Goal: Task Accomplishment & Management: Complete application form

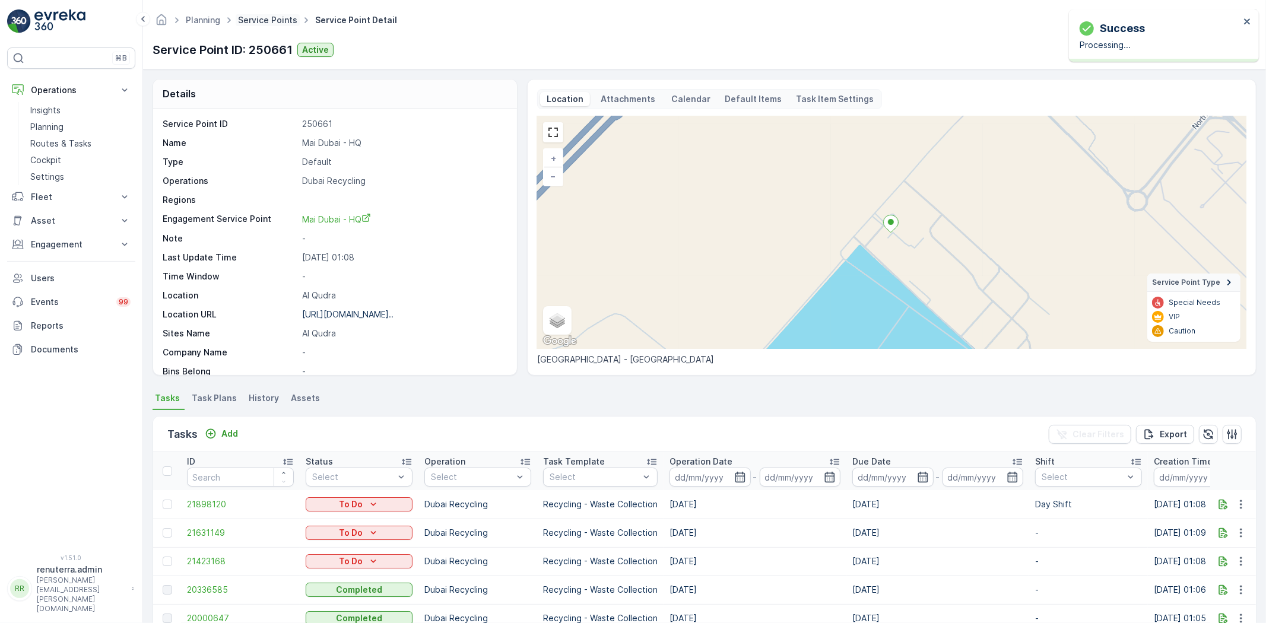
scroll to position [236, 0]
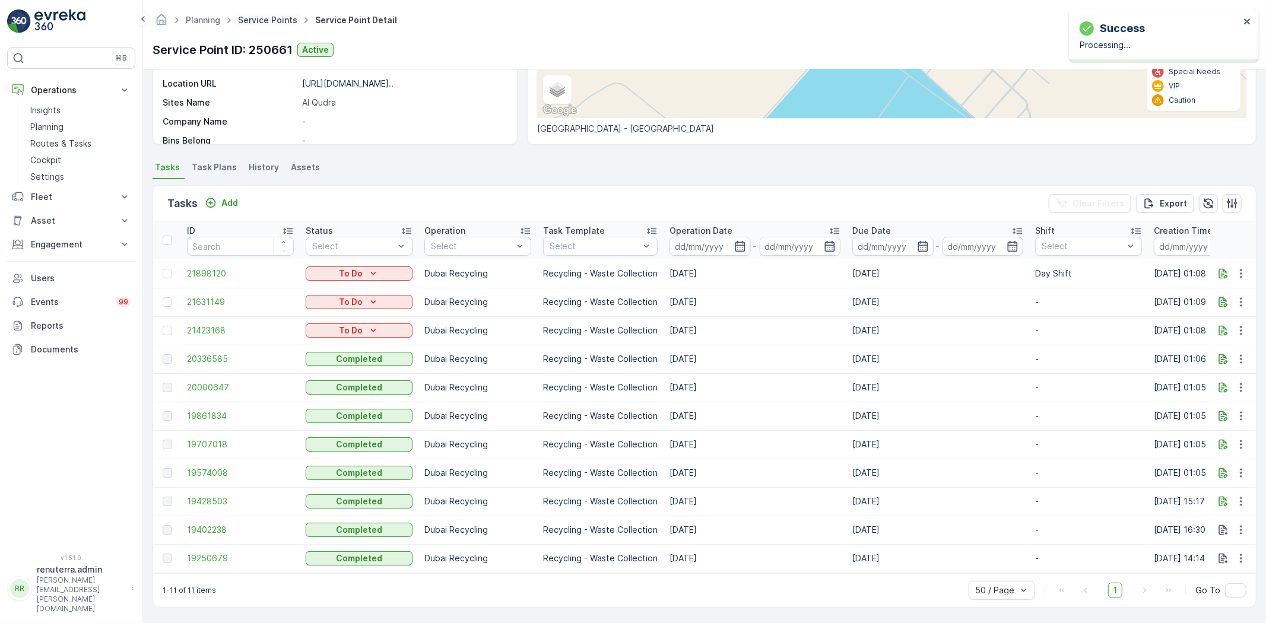
click at [277, 21] on link "Service Points" at bounding box center [267, 20] width 59 height 10
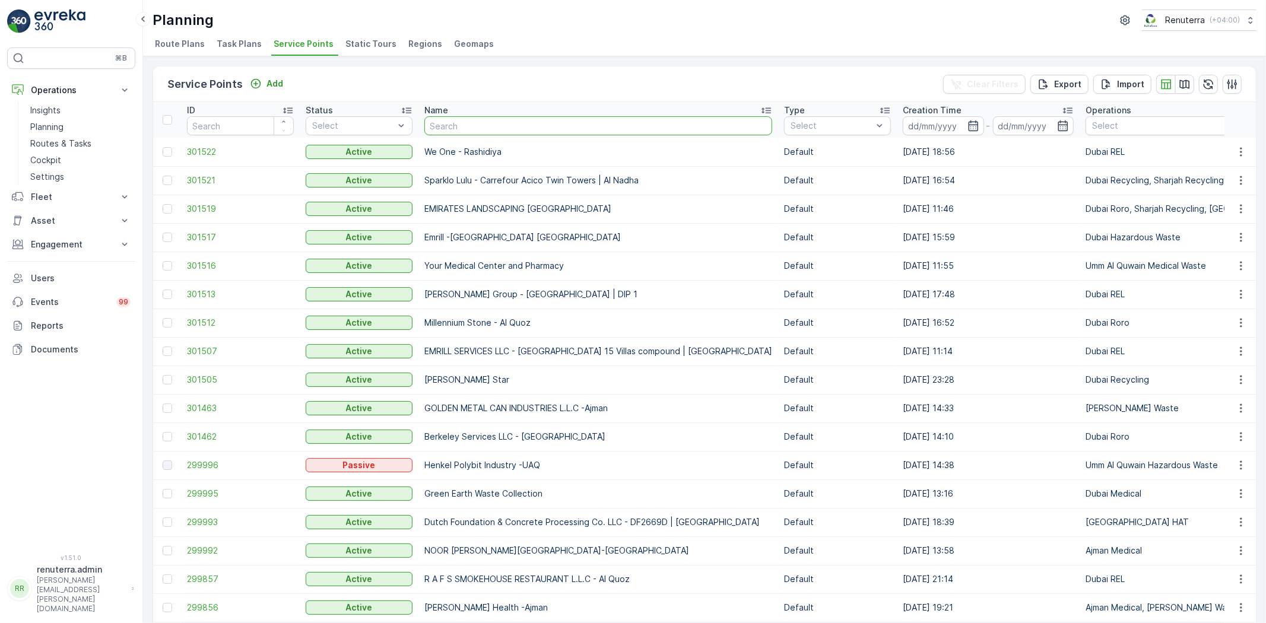
click at [440, 121] on input "text" at bounding box center [598, 125] width 348 height 19
type input "[PERSON_NAME]"
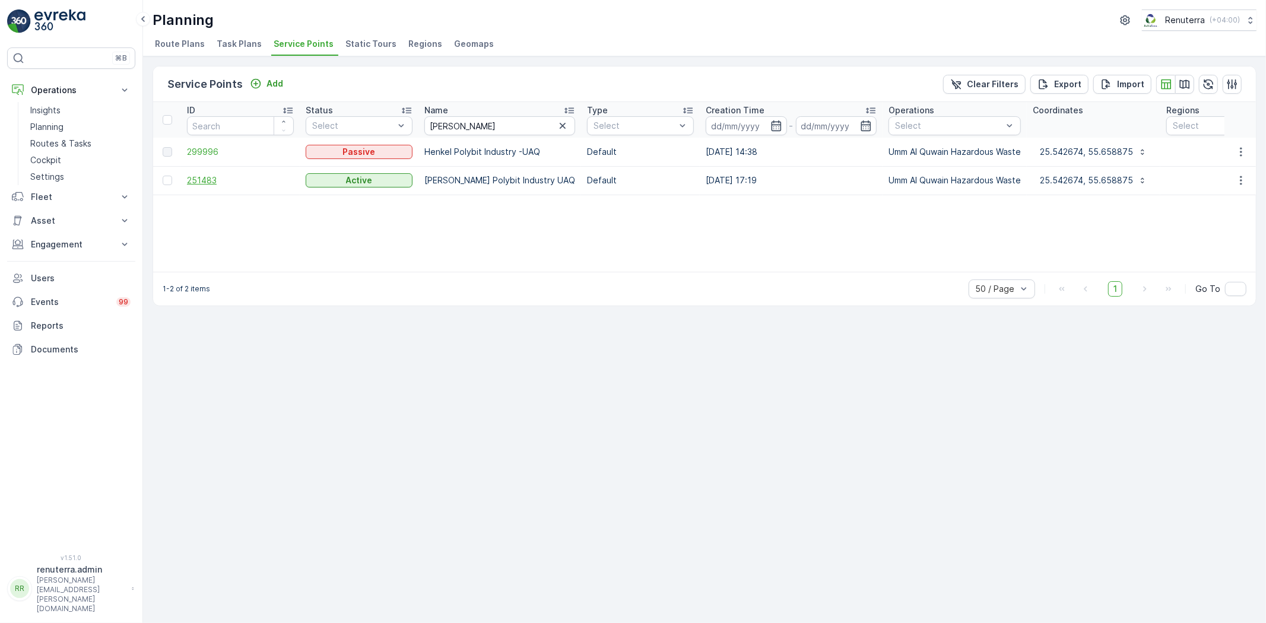
click at [206, 182] on span "251483" at bounding box center [240, 181] width 107 height 12
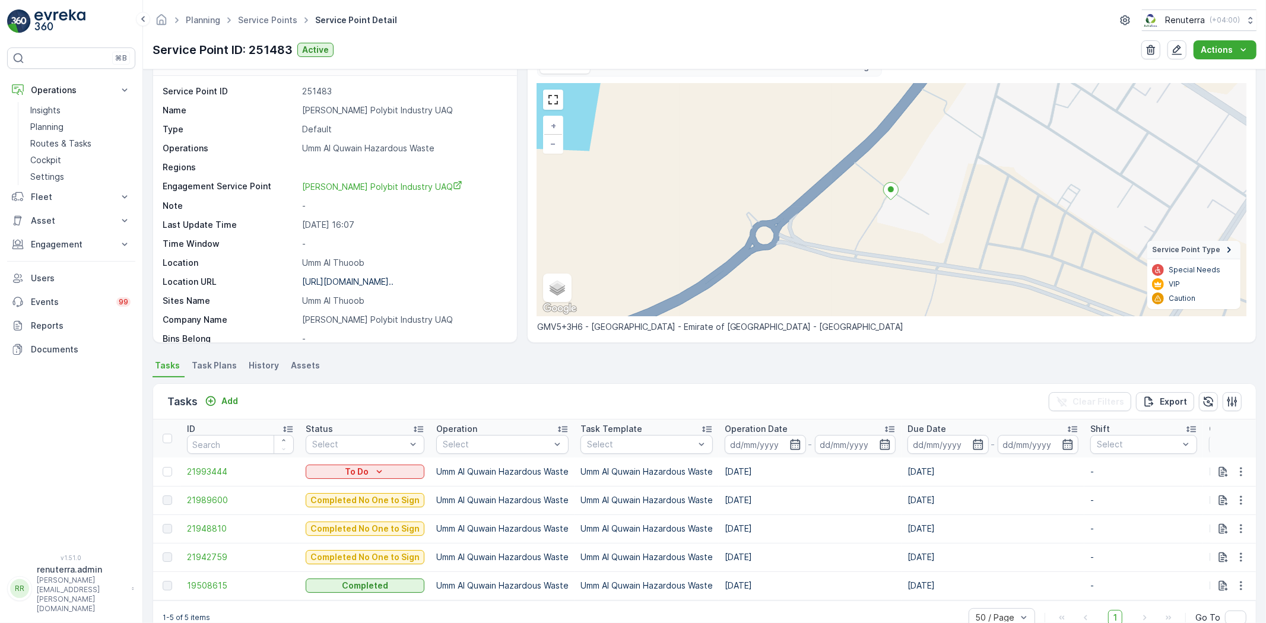
scroll to position [65, 0]
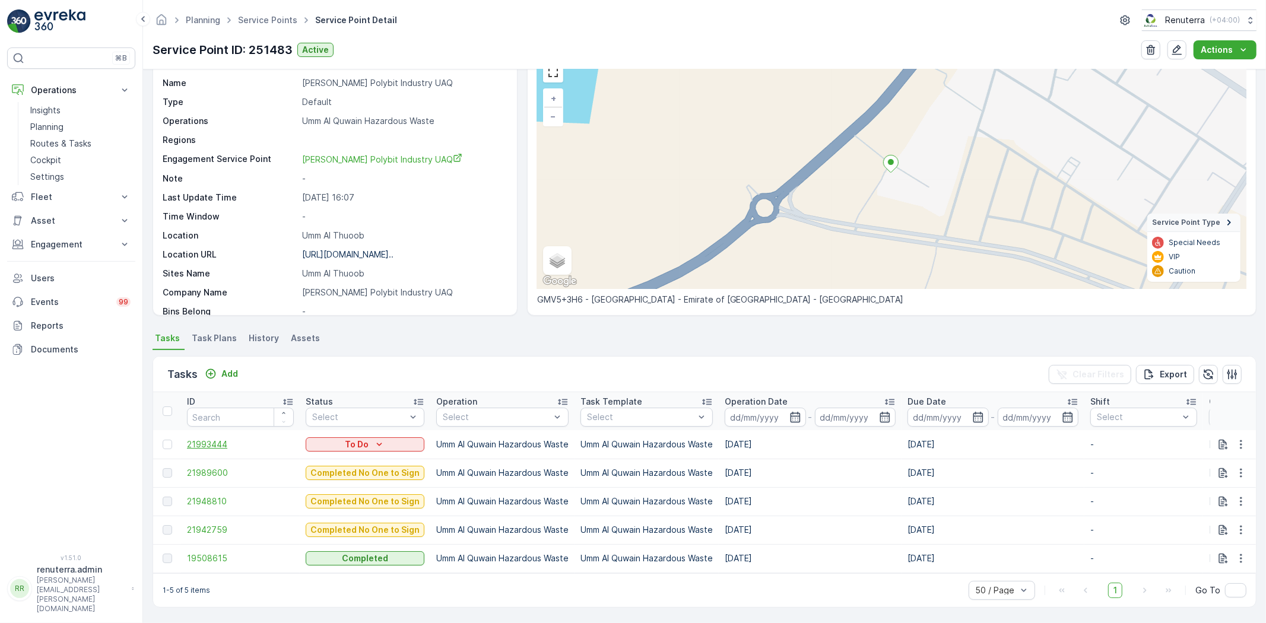
click at [218, 439] on span "21993444" at bounding box center [240, 445] width 107 height 12
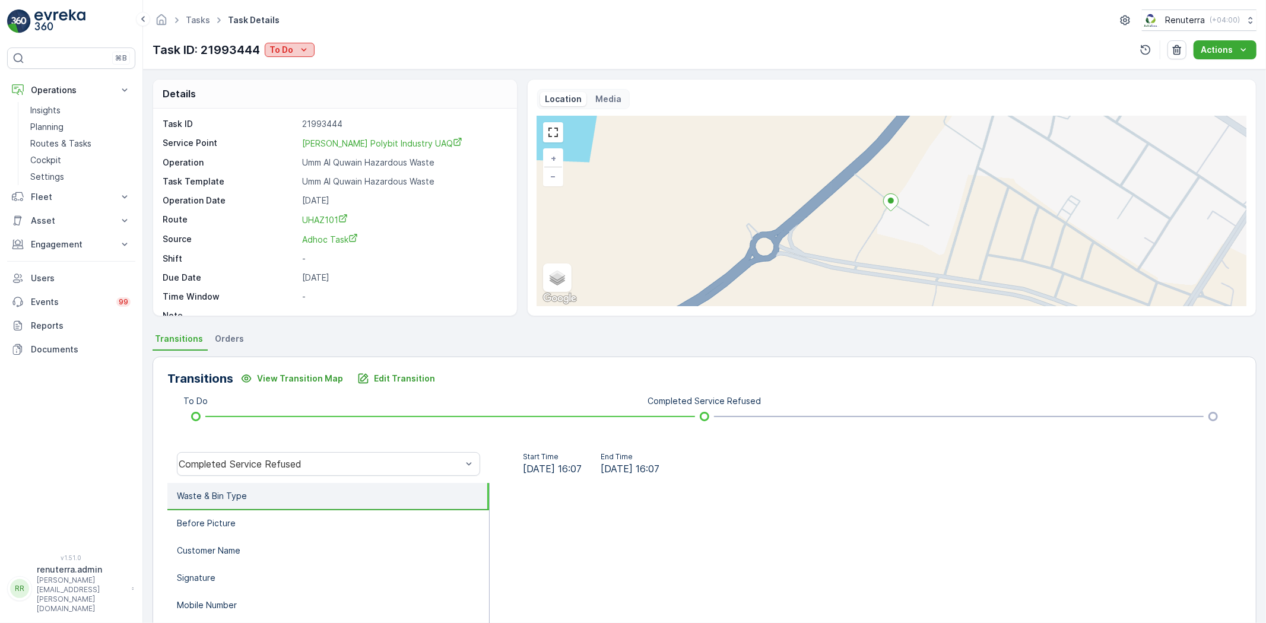
click at [310, 51] on button "To Do" at bounding box center [290, 50] width 50 height 14
click at [331, 101] on span "Completed No One to Sign" at bounding box center [326, 101] width 108 height 12
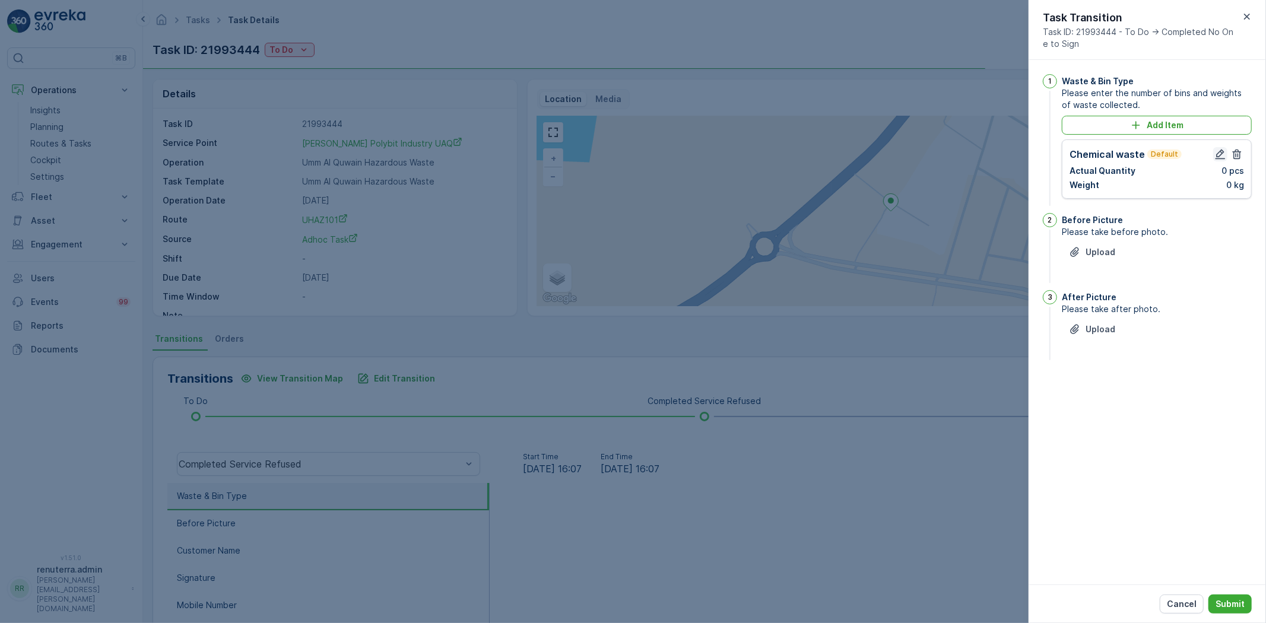
click at [1218, 155] on icon "button" at bounding box center [1221, 154] width 12 height 12
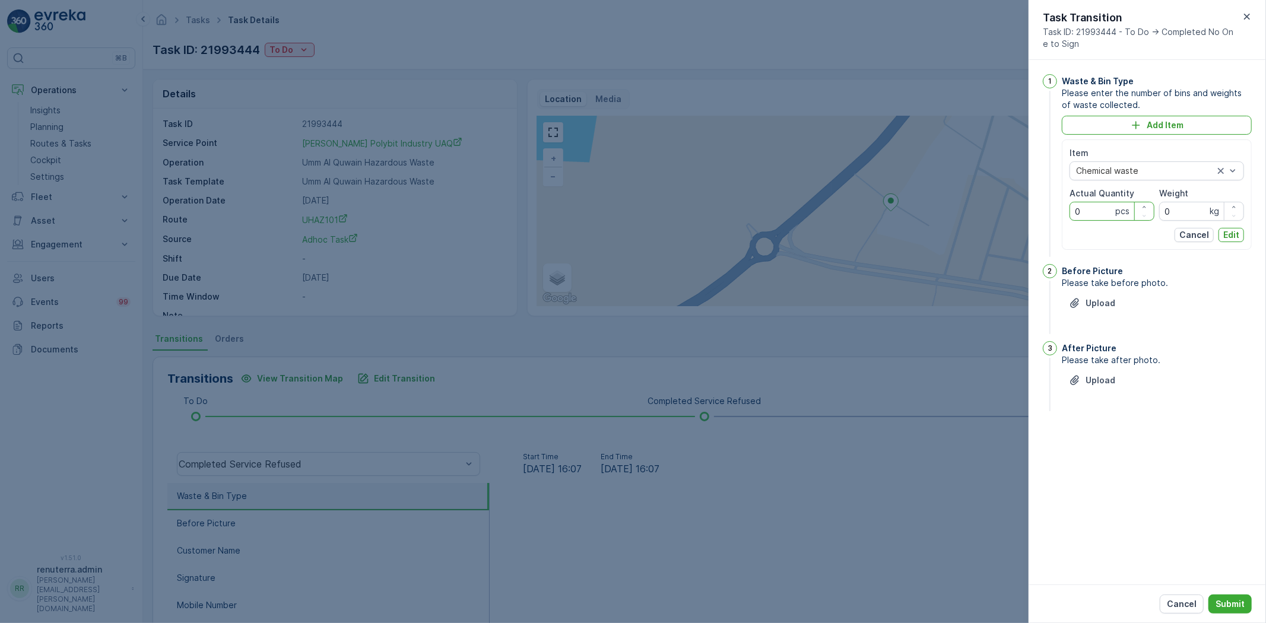
click at [1086, 208] on Quantity "0" at bounding box center [1112, 211] width 85 height 19
type Quantity "1"
drag, startPoint x: 1178, startPoint y: 205, endPoint x: 1144, endPoint y: 208, distance: 33.9
click at [1144, 208] on div "Item Chemical waste Actual Quantity 1 pcs Weight 0 kg" at bounding box center [1157, 184] width 175 height 74
type input "12293"
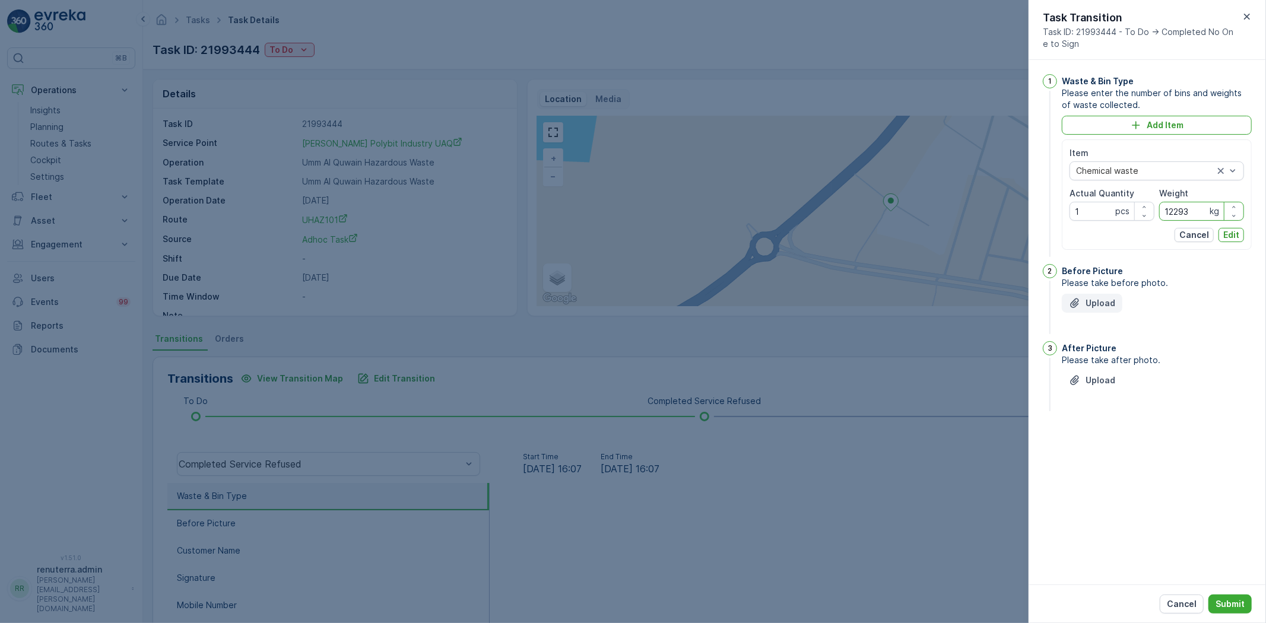
click at [1112, 294] on button "Upload" at bounding box center [1092, 303] width 61 height 19
click at [1226, 239] on p "Edit" at bounding box center [1232, 235] width 16 height 12
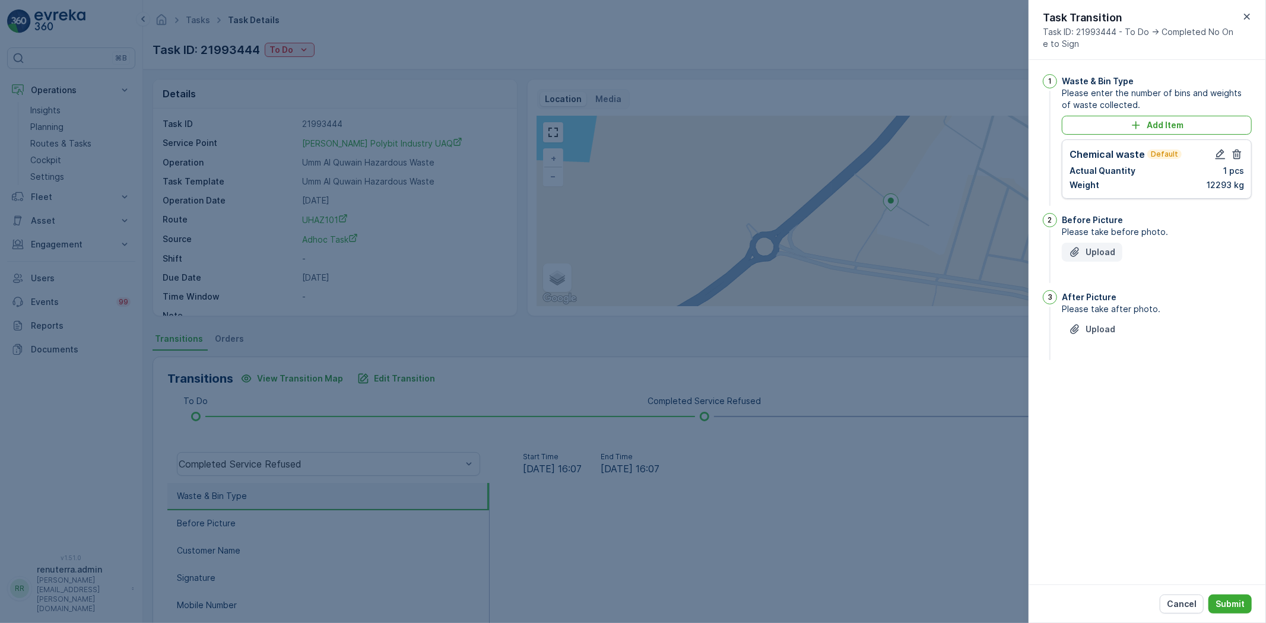
click at [1104, 258] on button "Upload" at bounding box center [1092, 252] width 61 height 19
click at [1103, 394] on p "Upload" at bounding box center [1101, 389] width 30 height 12
click at [1229, 603] on p "Submit" at bounding box center [1230, 604] width 29 height 12
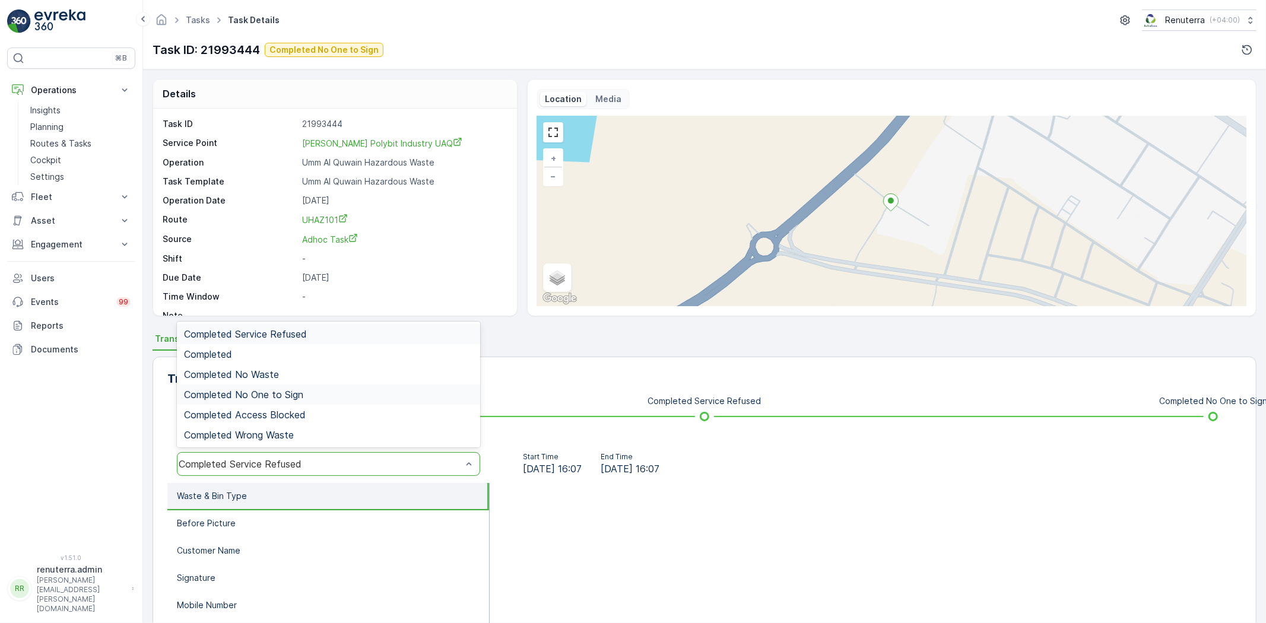
click at [302, 395] on span "Completed No One to Sign" at bounding box center [243, 394] width 119 height 11
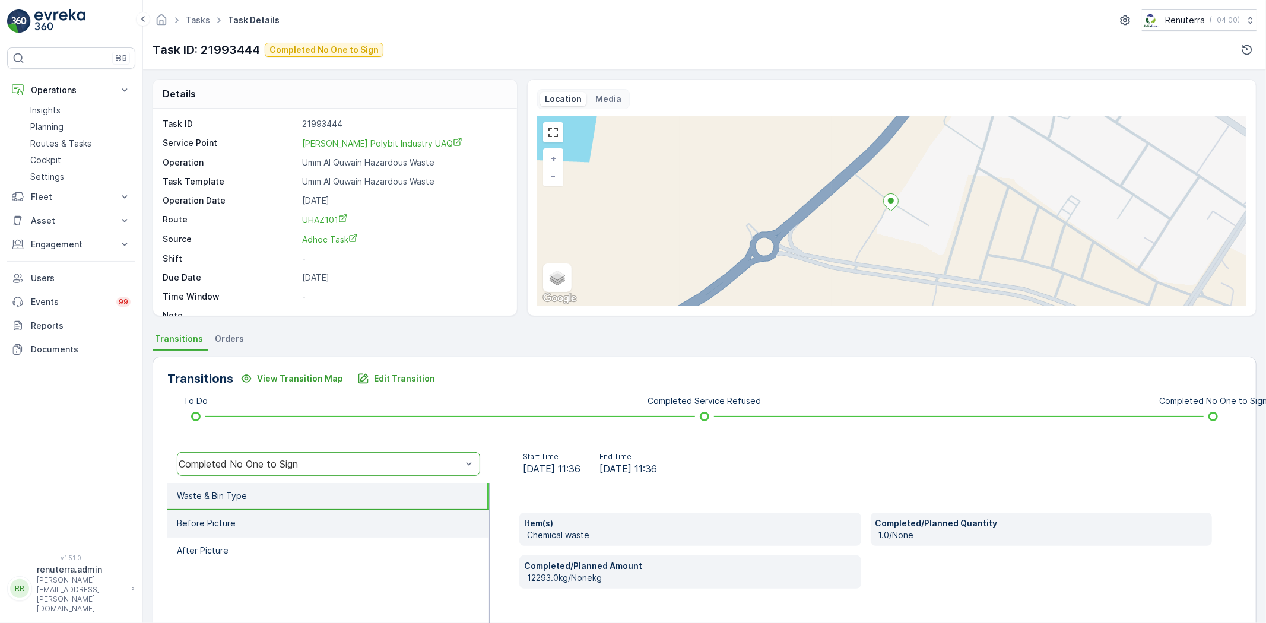
click at [306, 516] on li "Before Picture" at bounding box center [328, 524] width 322 height 27
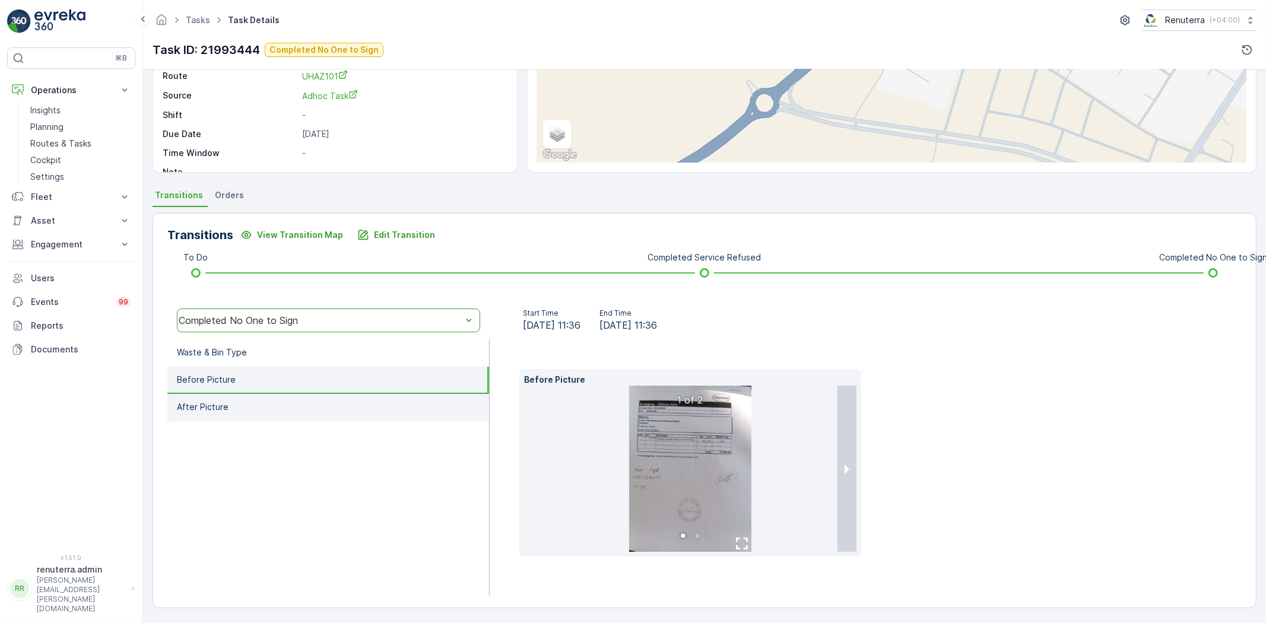
click at [313, 414] on li "After Picture" at bounding box center [328, 407] width 322 height 27
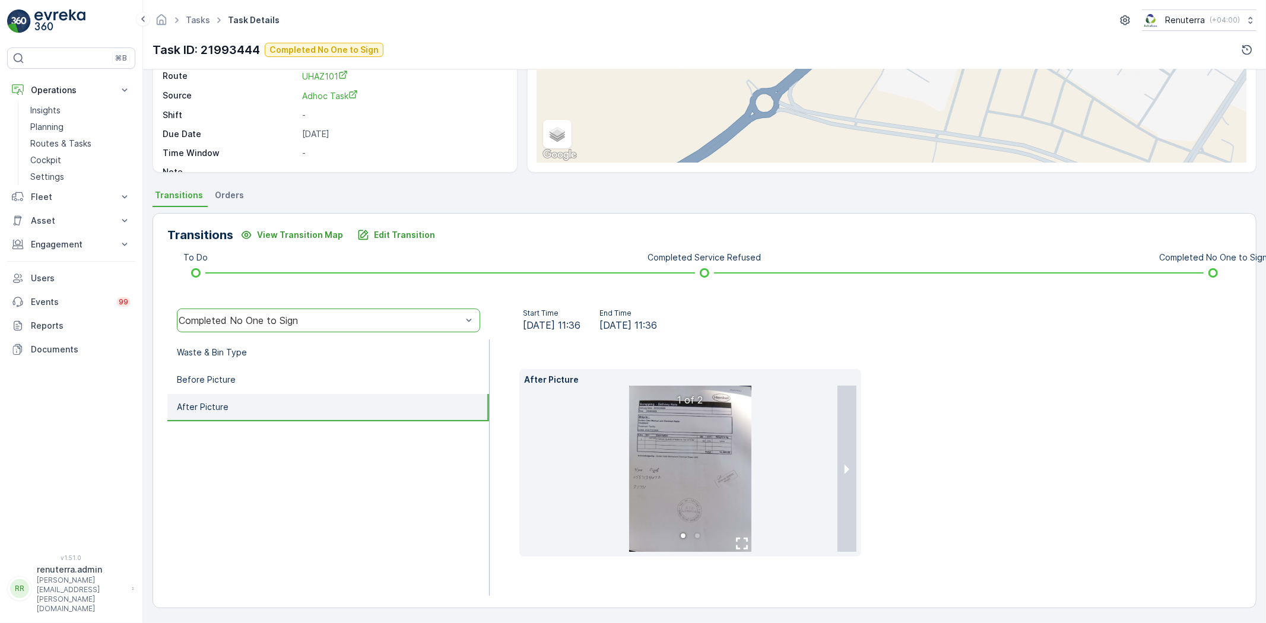
scroll to position [125, 0]
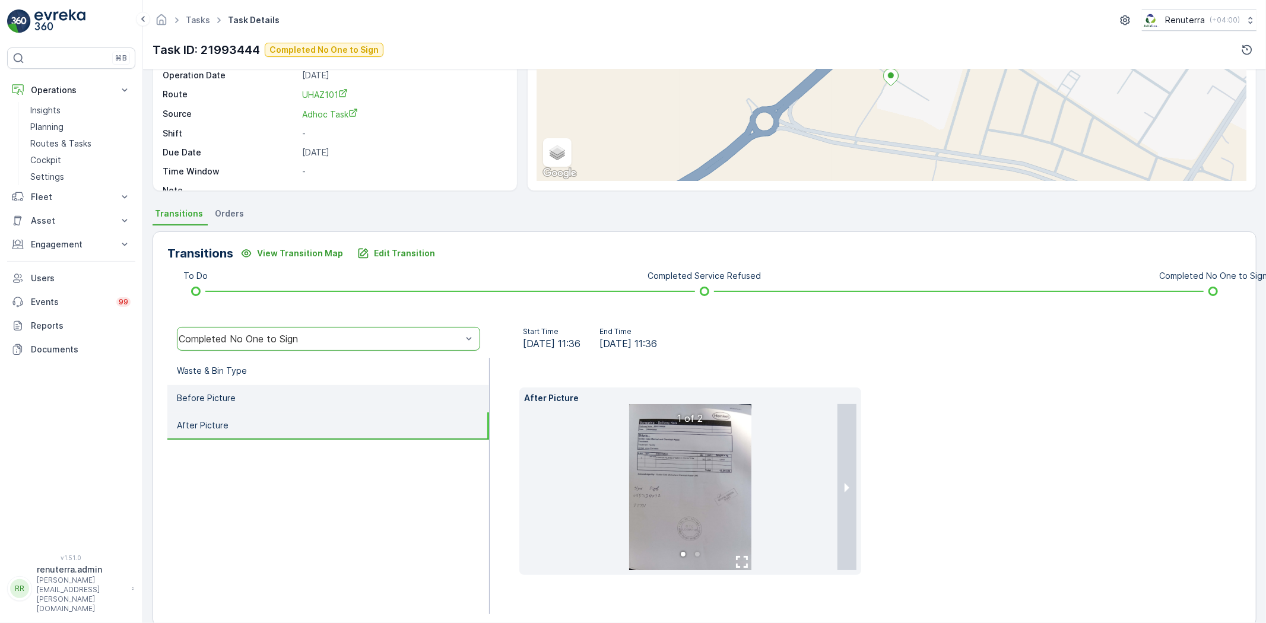
click at [336, 389] on li "Before Picture" at bounding box center [328, 398] width 322 height 27
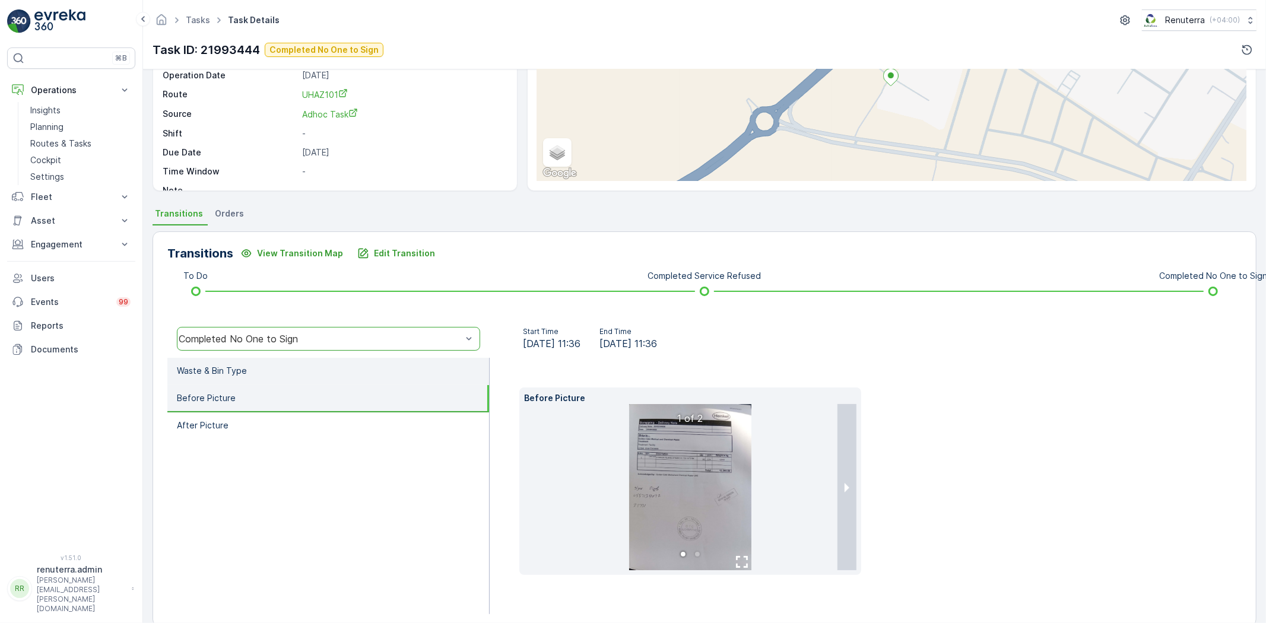
click at [324, 375] on li "Waste & Bin Type" at bounding box center [328, 371] width 322 height 27
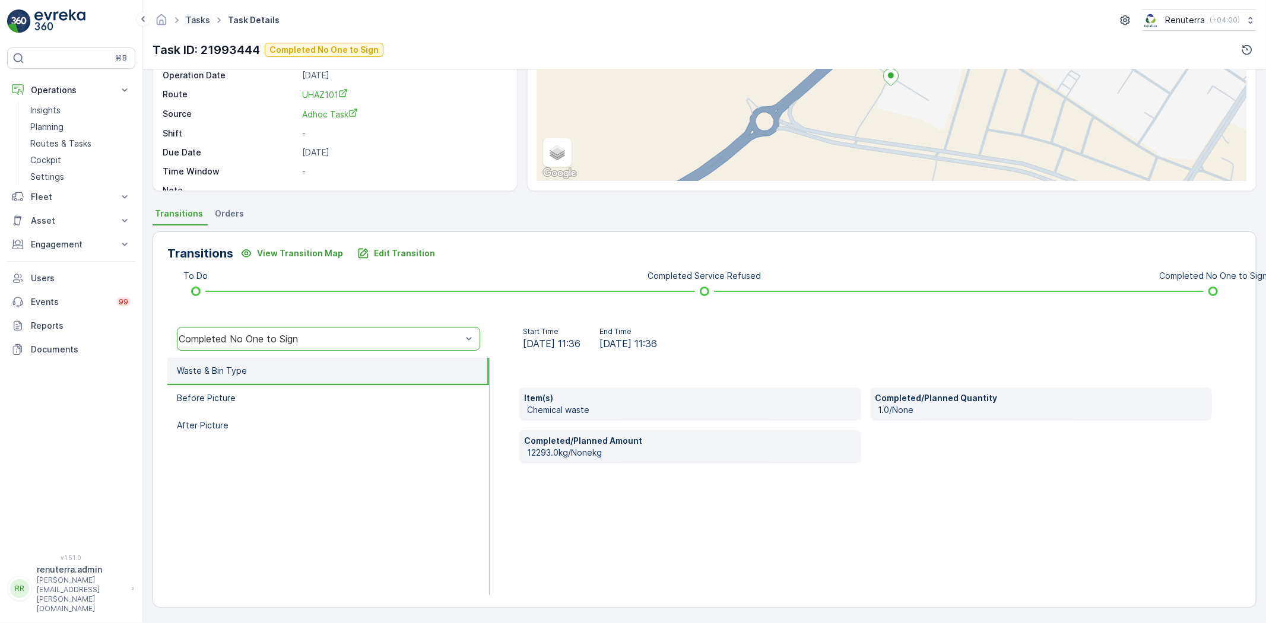
click at [200, 20] on link "Tasks" at bounding box center [198, 20] width 24 height 10
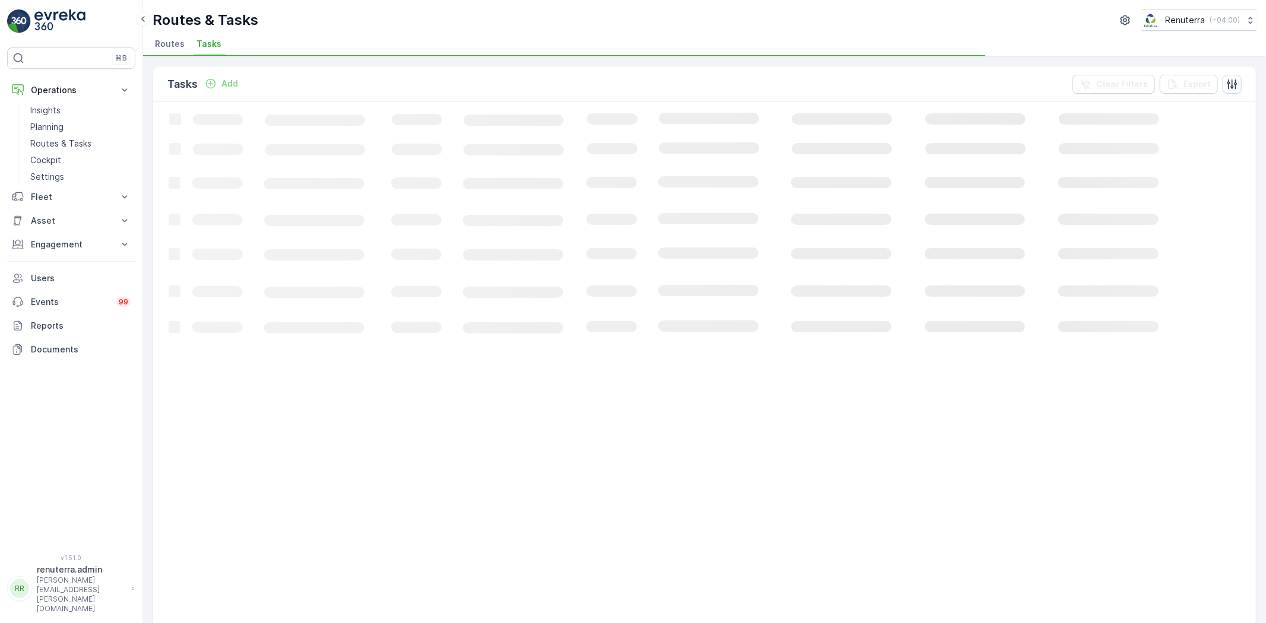
click at [177, 49] on span "Routes" at bounding box center [170, 44] width 30 height 12
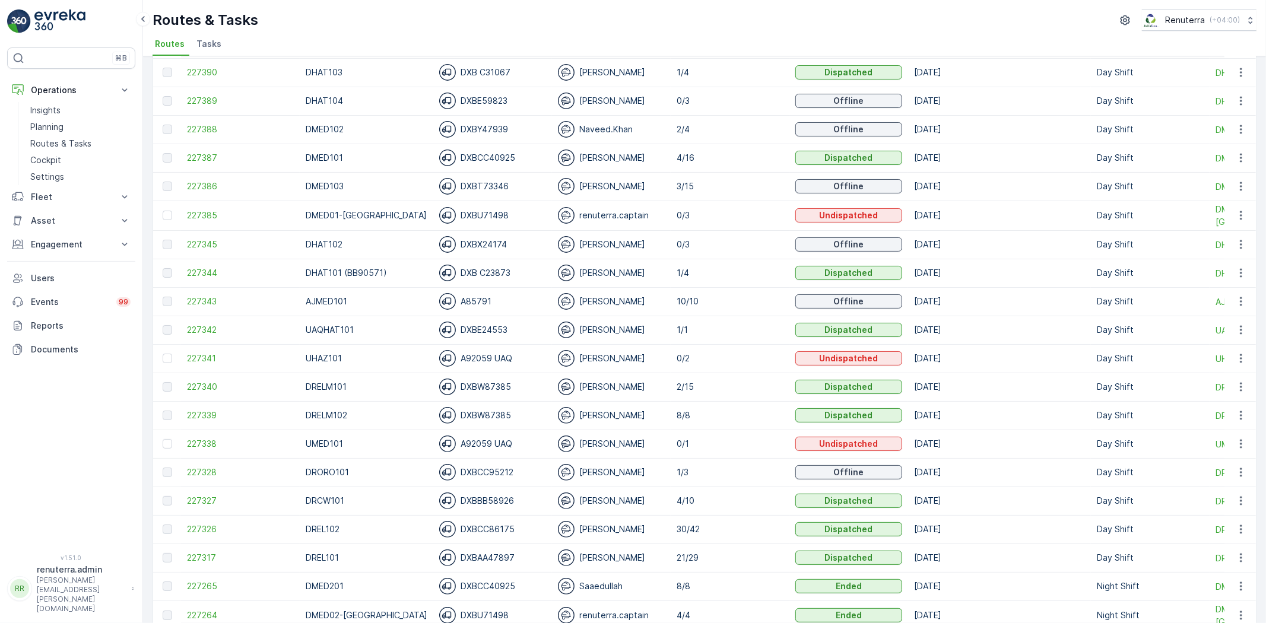
scroll to position [198, 0]
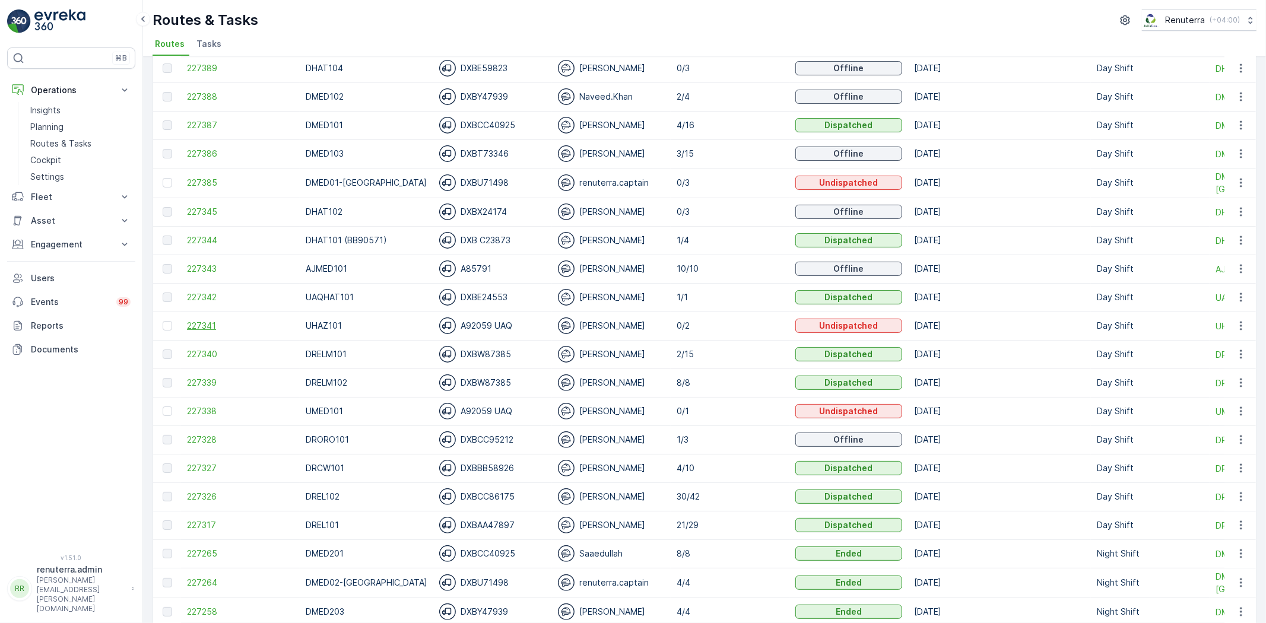
click at [232, 327] on span "227341" at bounding box center [240, 326] width 107 height 12
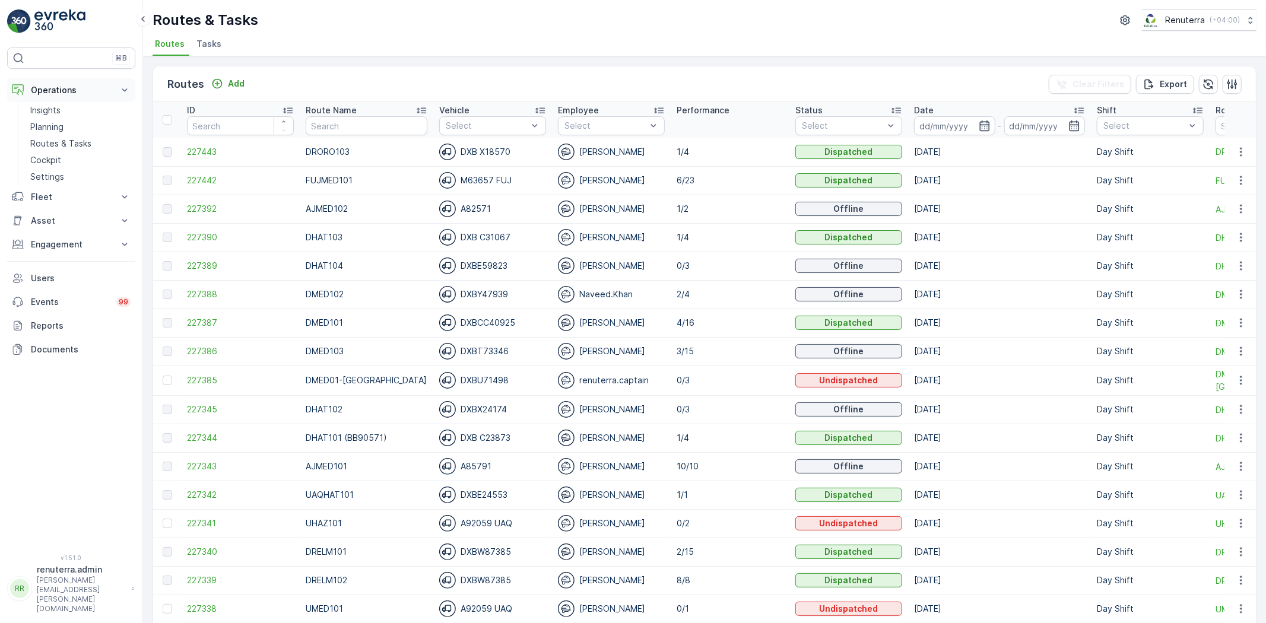
click at [50, 88] on p "Operations" at bounding box center [71, 90] width 81 height 12
click at [55, 94] on p "Operations" at bounding box center [71, 90] width 81 height 12
click at [65, 125] on link "Planning" at bounding box center [81, 127] width 110 height 17
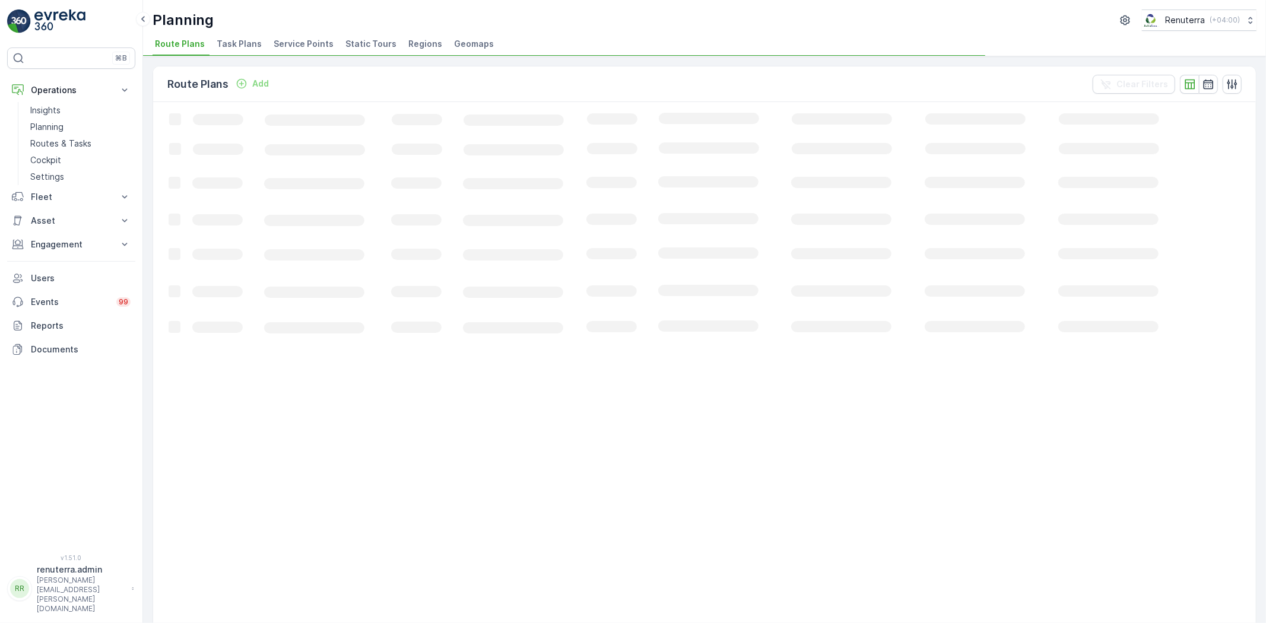
drag, startPoint x: 271, startPoint y: 56, endPoint x: 282, endPoint y: 51, distance: 11.7
click at [279, 54] on div "Planning Renuterra ( +04:00 ) Route Plans Task Plans Service Points Static Tour…" at bounding box center [704, 311] width 1123 height 623
click at [282, 51] on li "Service Points" at bounding box center [304, 46] width 67 height 20
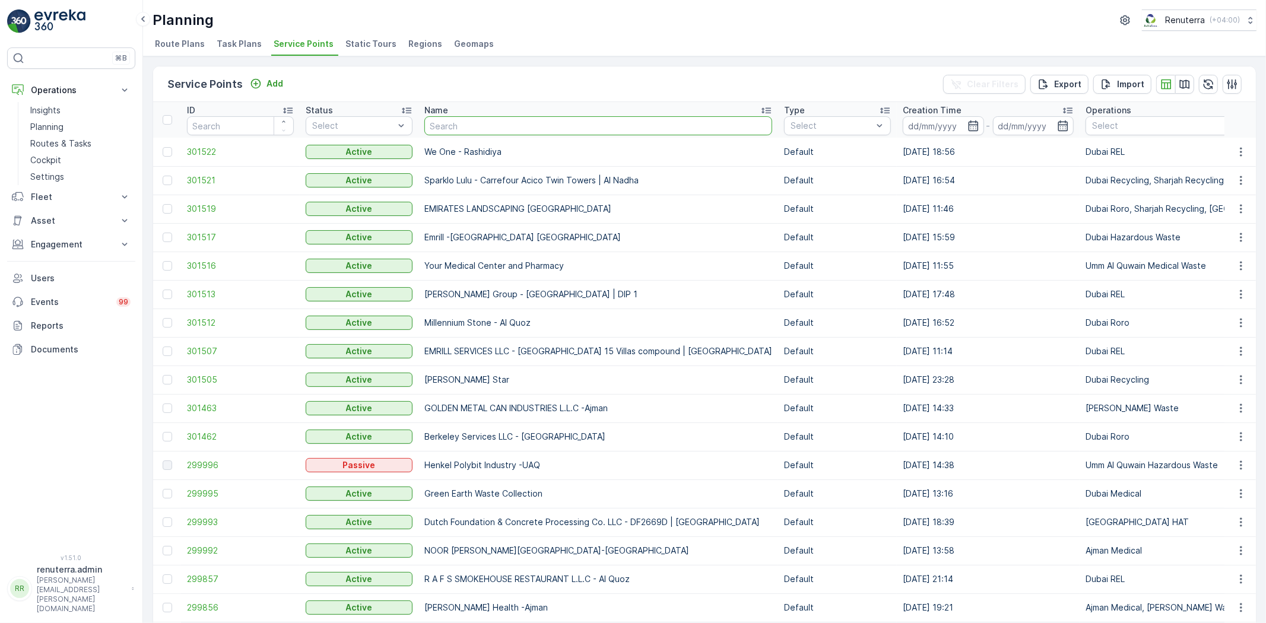
click at [474, 134] on input "text" at bounding box center [598, 125] width 348 height 19
click at [472, 131] on input "text" at bounding box center [598, 125] width 348 height 19
type input "[PERSON_NAME]"
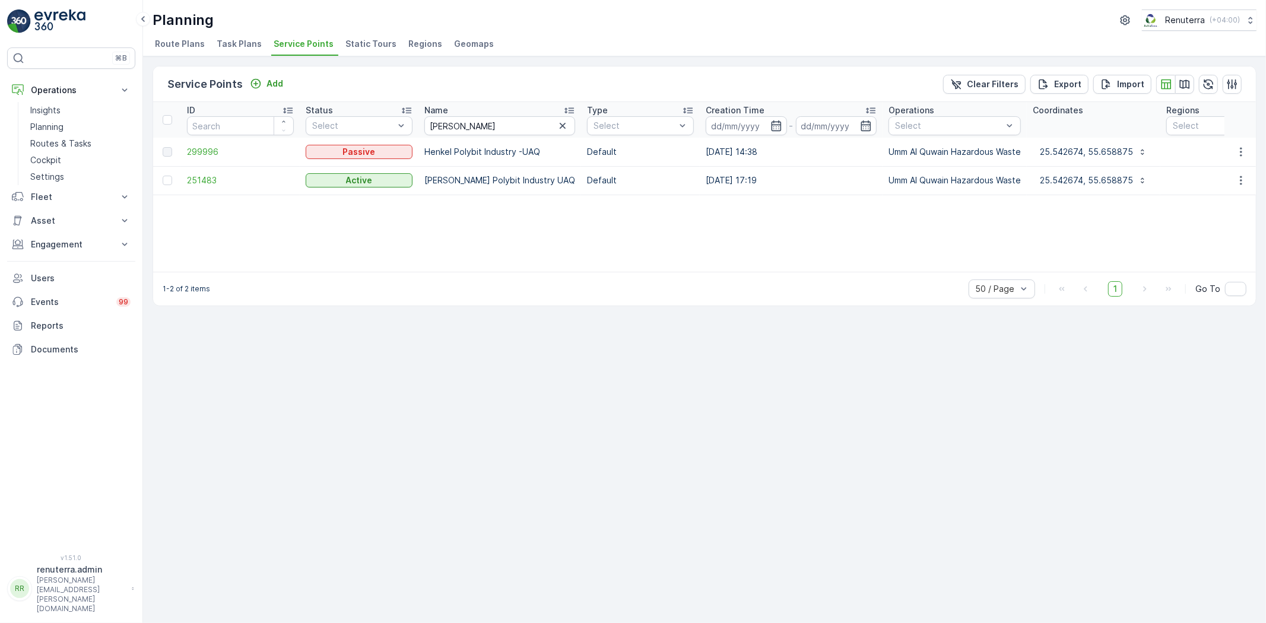
click at [234, 187] on td "251483" at bounding box center [240, 180] width 119 height 28
click at [227, 178] on span "251483" at bounding box center [240, 181] width 107 height 12
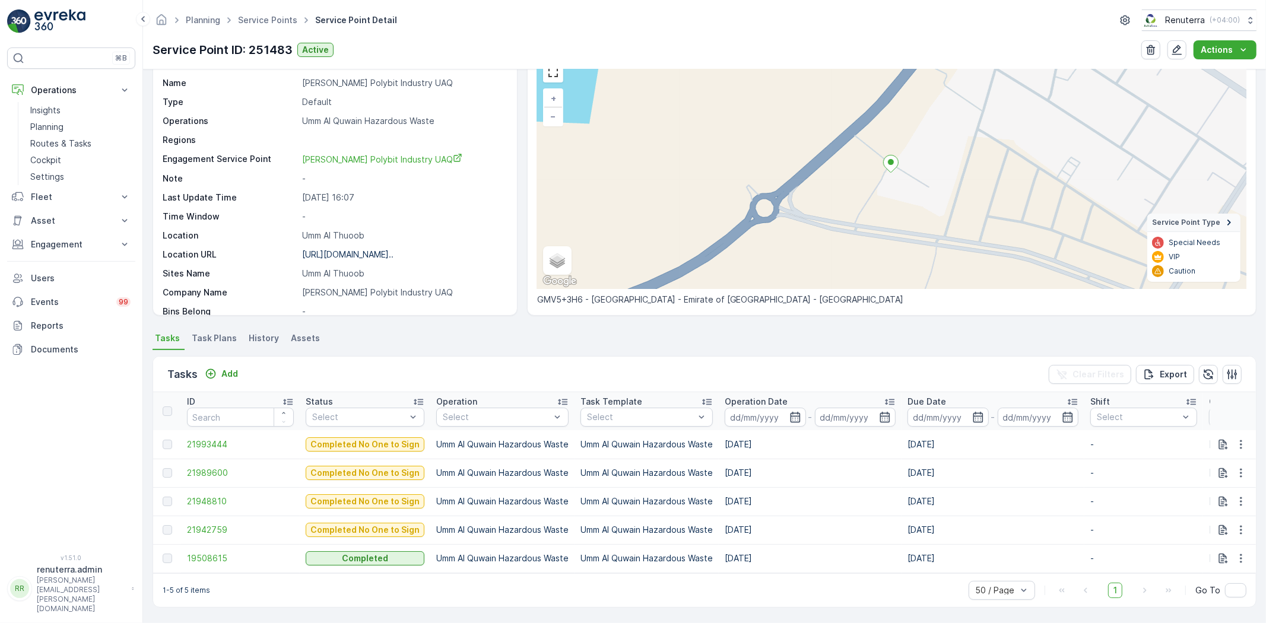
scroll to position [66, 0]
click at [232, 368] on p "Add" at bounding box center [229, 374] width 17 height 12
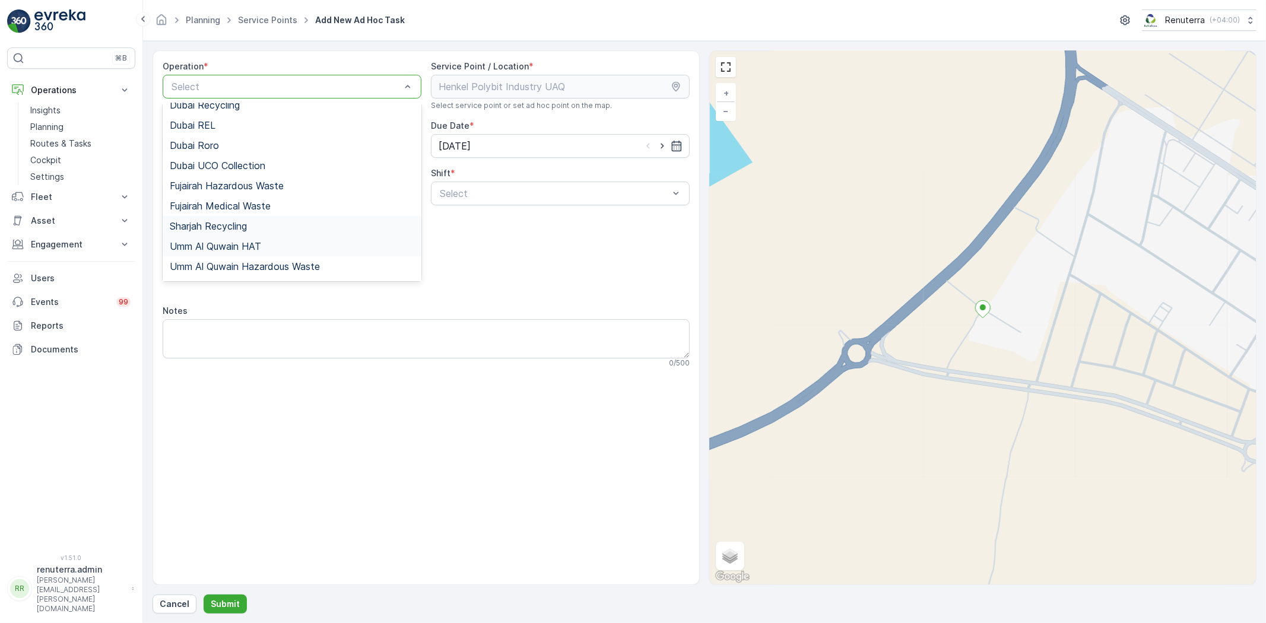
scroll to position [149, 0]
click at [275, 253] on span "Umm Al Quwain Hazardous Waste" at bounding box center [245, 249] width 150 height 11
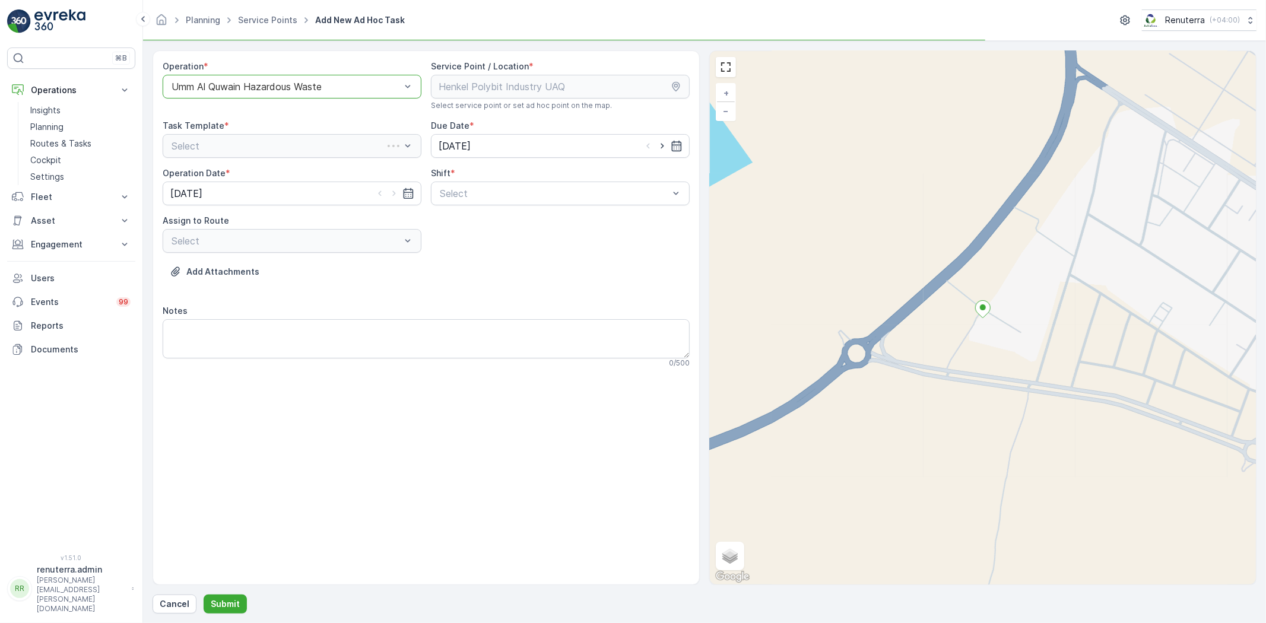
drag, startPoint x: 490, startPoint y: 201, endPoint x: 493, endPoint y: 206, distance: 6.1
click at [491, 201] on div "Select" at bounding box center [560, 194] width 259 height 24
drag, startPoint x: 489, startPoint y: 234, endPoint x: 478, endPoint y: 221, distance: 16.9
click at [478, 221] on span "Day Shift" at bounding box center [459, 222] width 42 height 11
click at [362, 265] on div "UHAZ101 (Undispatched ) - A92059 UAQ" at bounding box center [292, 270] width 245 height 11
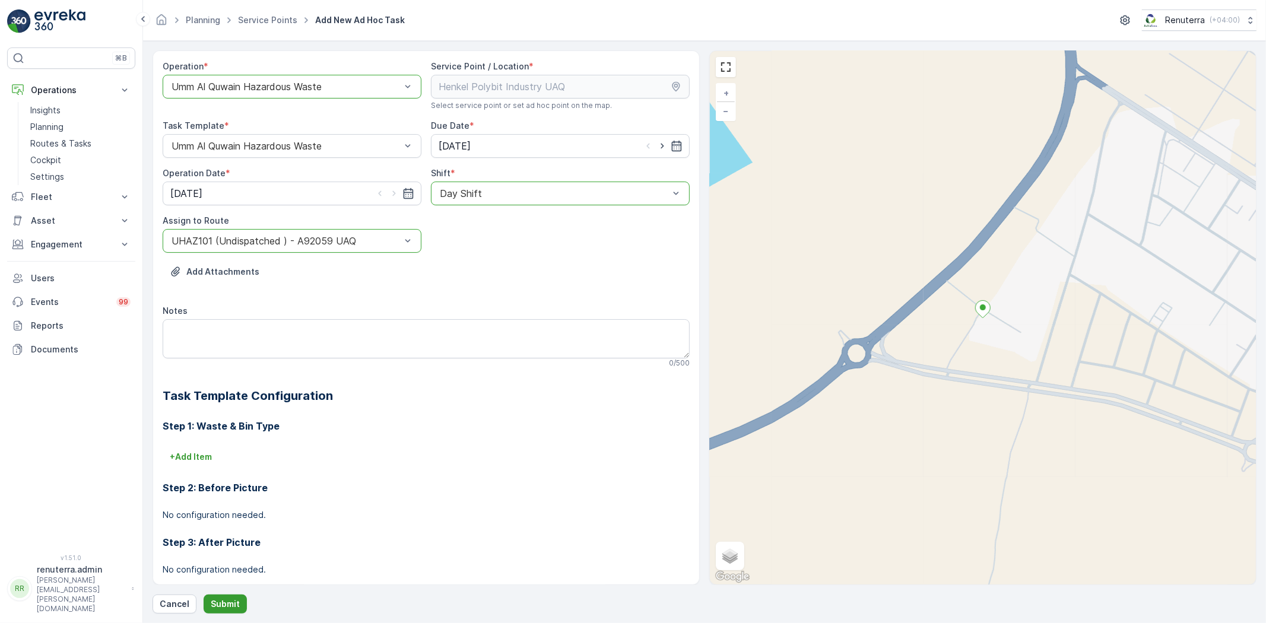
click at [233, 603] on p "Submit" at bounding box center [225, 604] width 29 height 12
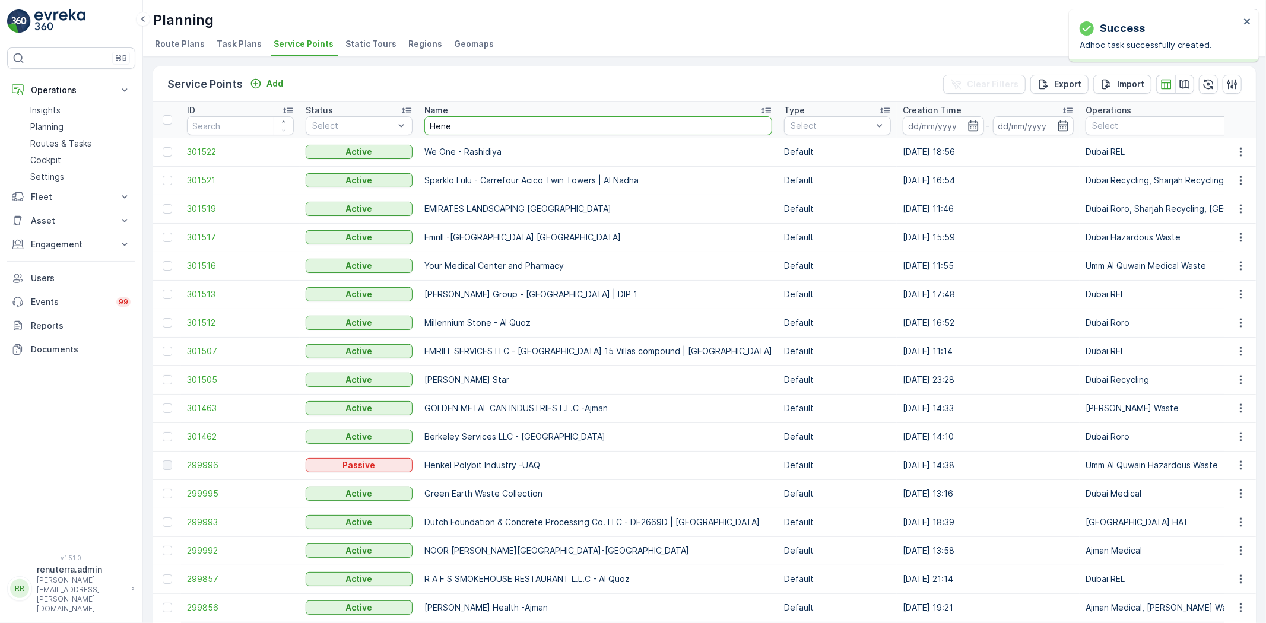
type input "Henek"
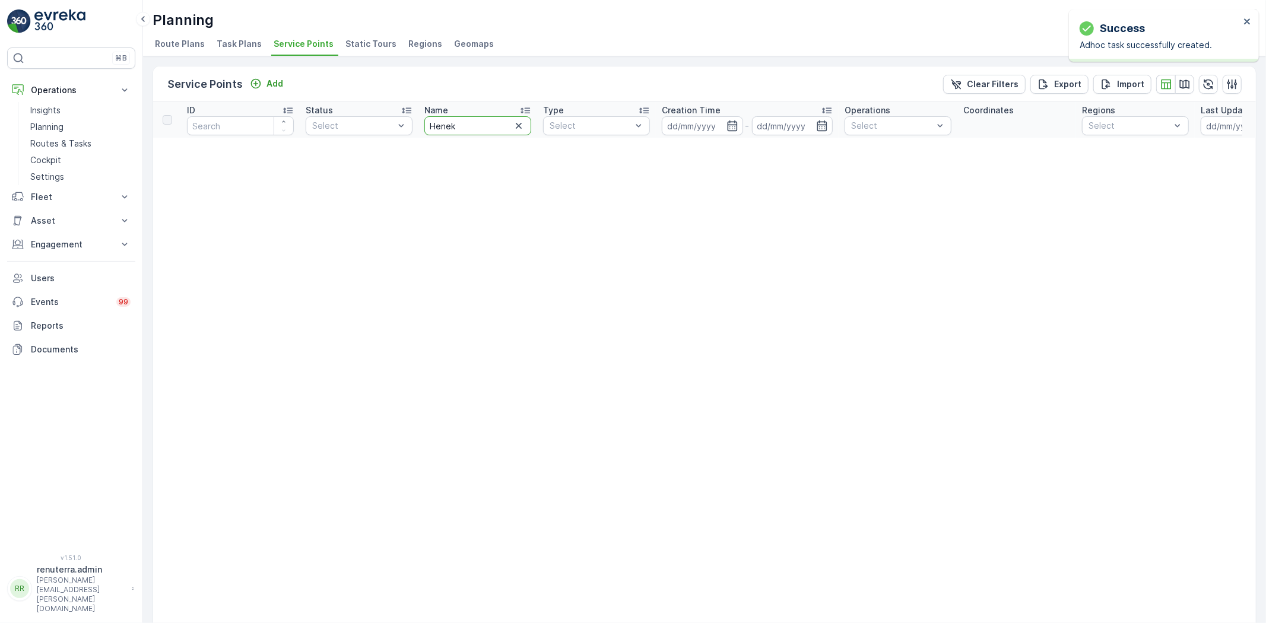
click at [469, 121] on input "Henek" at bounding box center [477, 125] width 107 height 19
type input "[PERSON_NAME]"
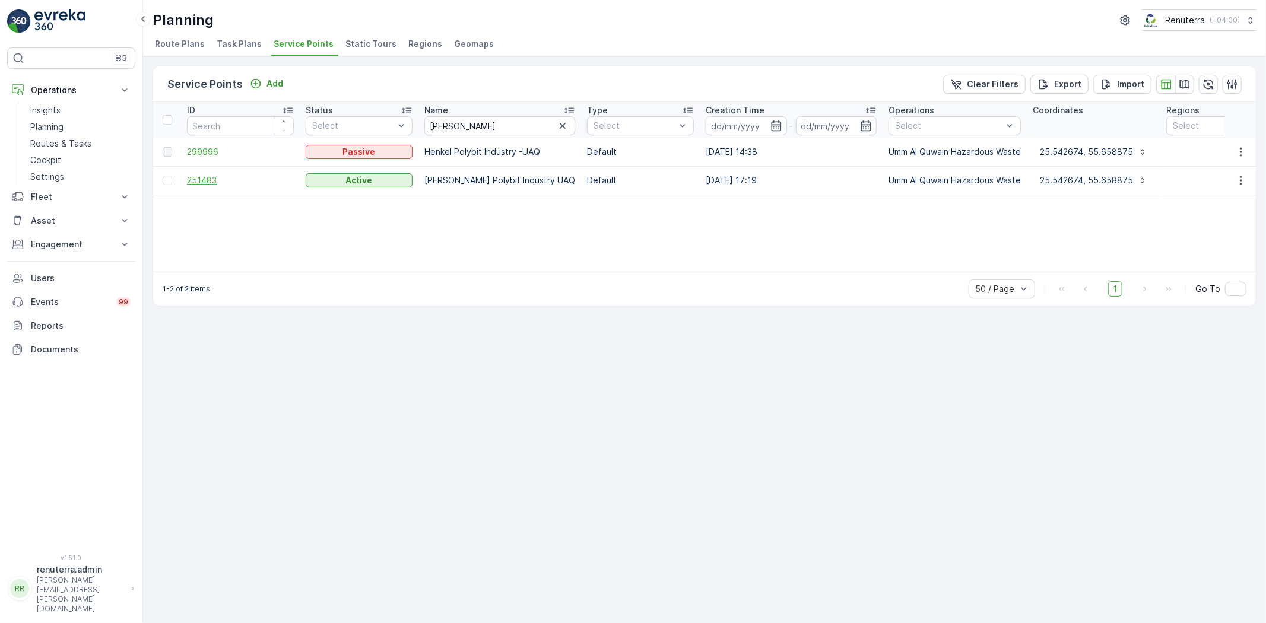
click at [198, 182] on span "251483" at bounding box center [240, 181] width 107 height 12
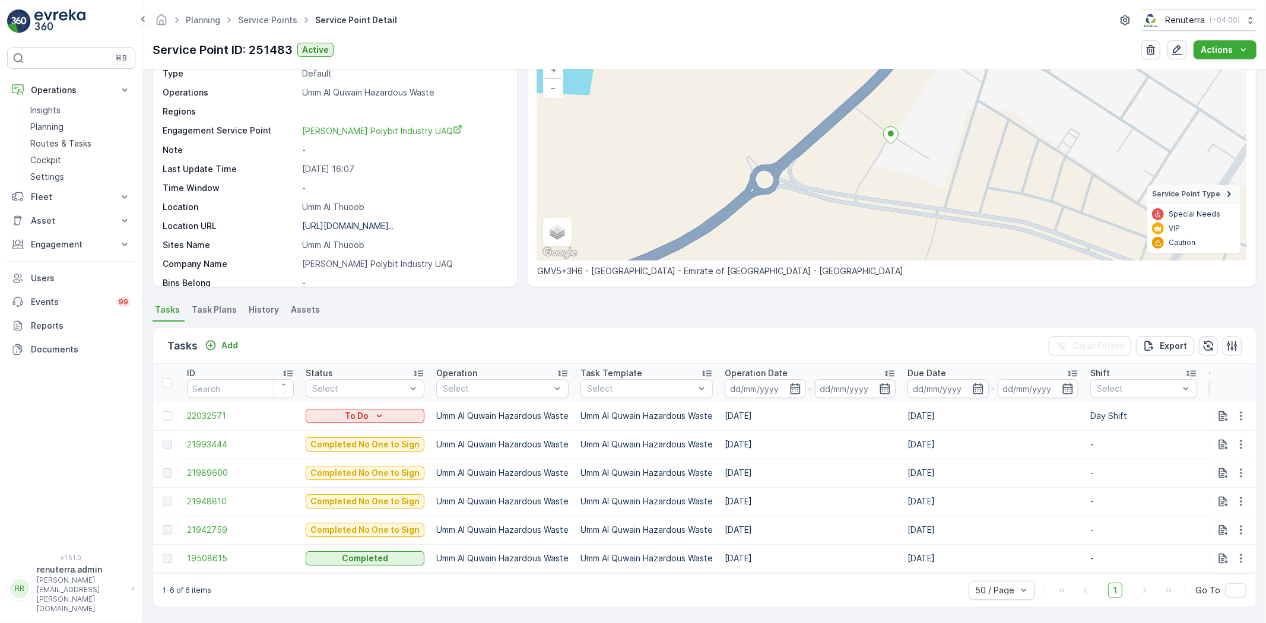
scroll to position [94, 0]
click at [218, 347] on div "Tasks Add" at bounding box center [204, 346] width 75 height 17
click at [220, 340] on div "Add" at bounding box center [221, 346] width 33 height 12
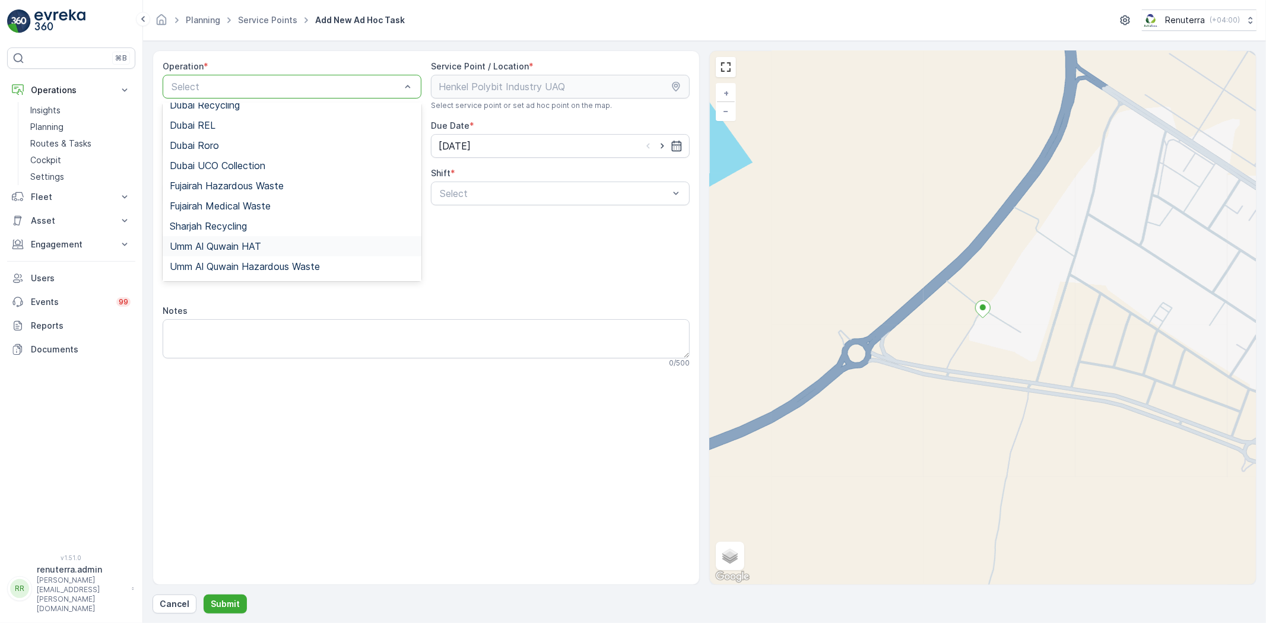
scroll to position [149, 0]
drag, startPoint x: 262, startPoint y: 250, endPoint x: 358, endPoint y: 230, distance: 98.3
click at [262, 250] on span "Umm Al Quwain Hazardous Waste" at bounding box center [245, 249] width 150 height 11
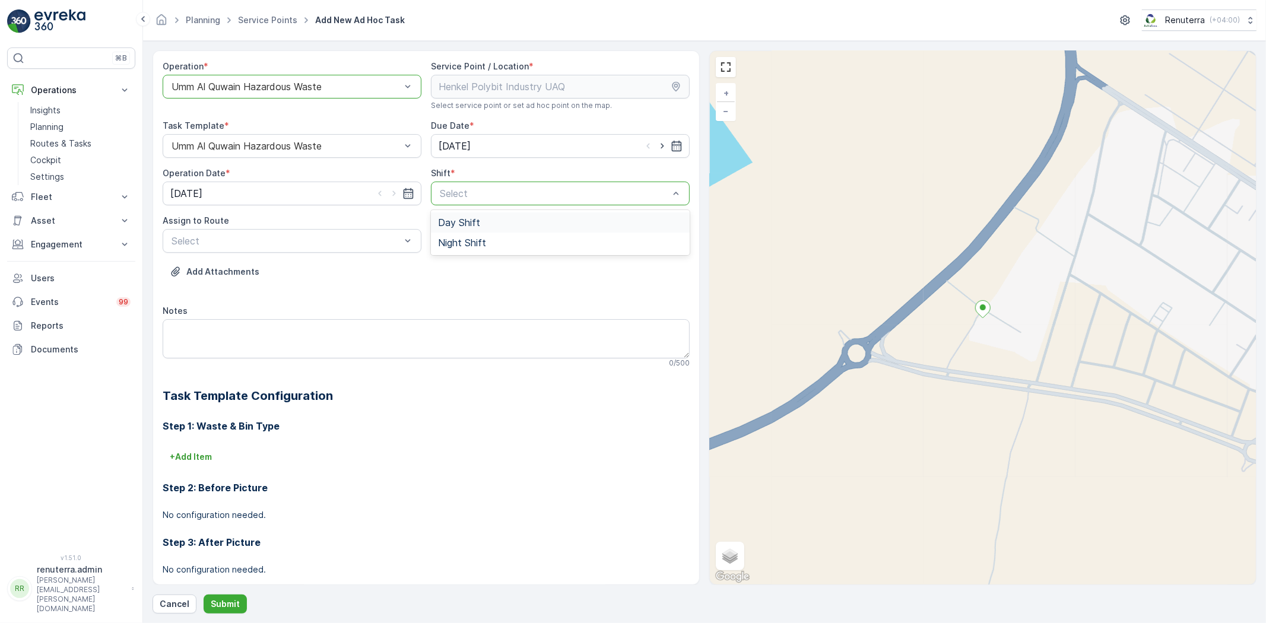
click at [464, 215] on div "Day Shift" at bounding box center [560, 223] width 259 height 20
click at [325, 266] on span "UHAZ101 (Undispatched ) - A92059 UAQ" at bounding box center [262, 270] width 185 height 11
click at [227, 618] on form "Operation * option Umm Al Quwain Hazardous Waste, selected. [GEOGRAPHIC_DATA] H…" at bounding box center [704, 332] width 1123 height 582
drag, startPoint x: 227, startPoint y: 609, endPoint x: 224, endPoint y: 600, distance: 9.4
click at [224, 600] on p "Submit" at bounding box center [225, 604] width 29 height 12
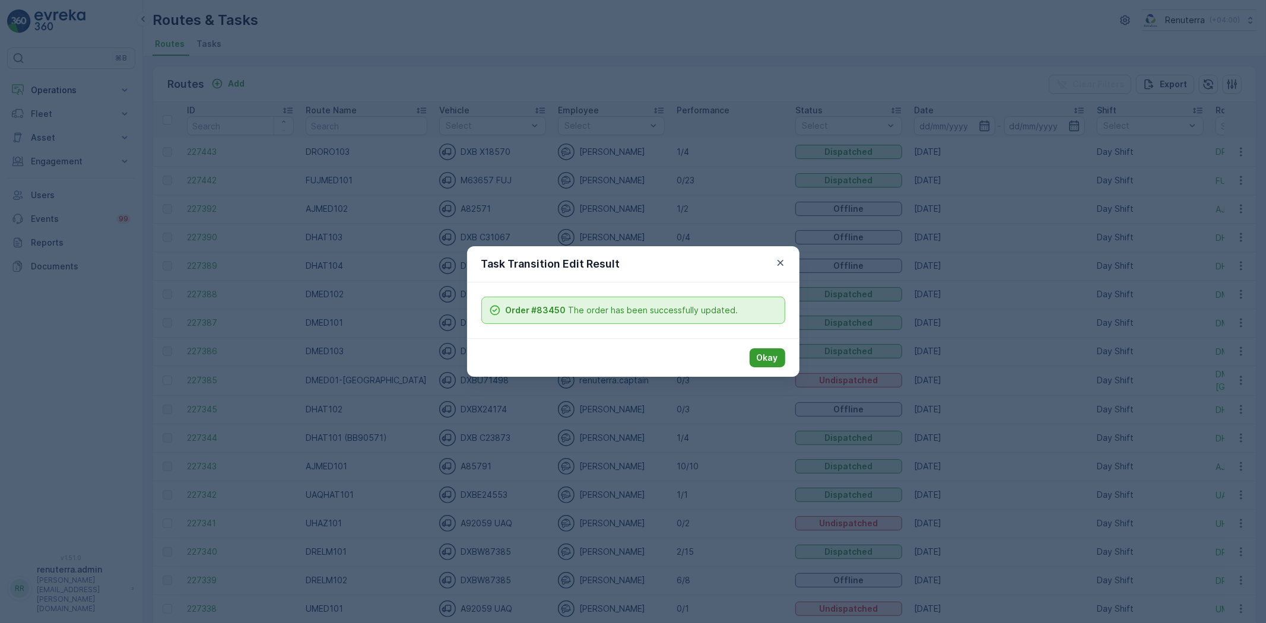
click at [755, 359] on button "Okay" at bounding box center [768, 357] width 36 height 19
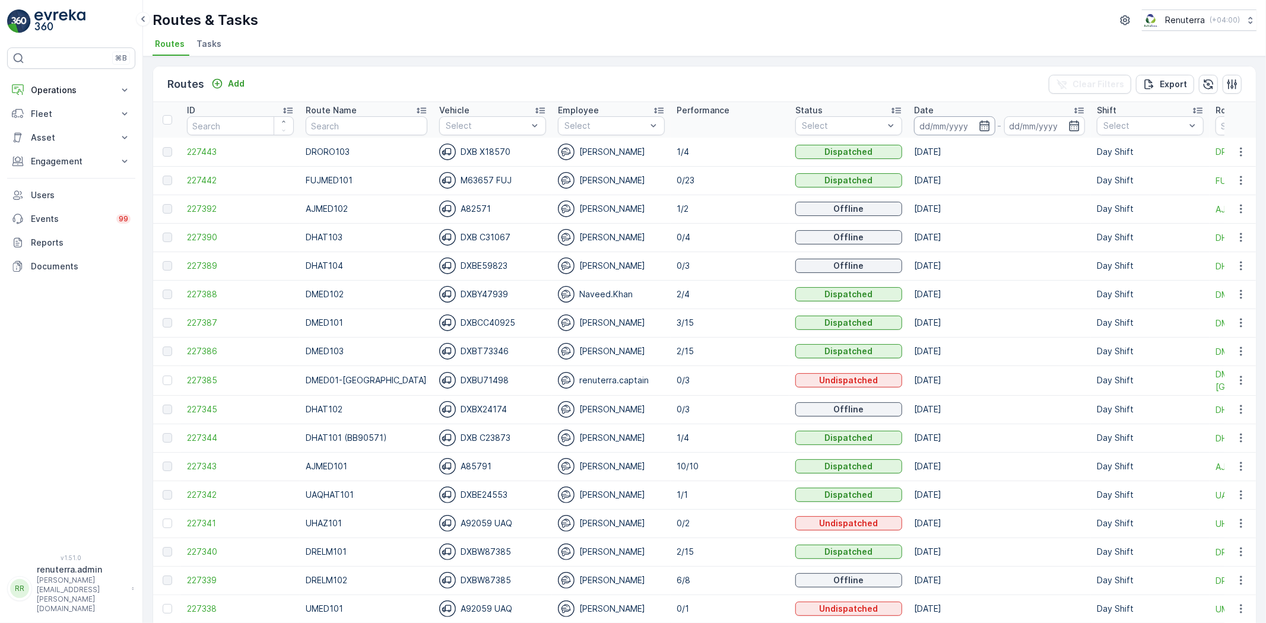
click at [927, 119] on input at bounding box center [954, 125] width 81 height 19
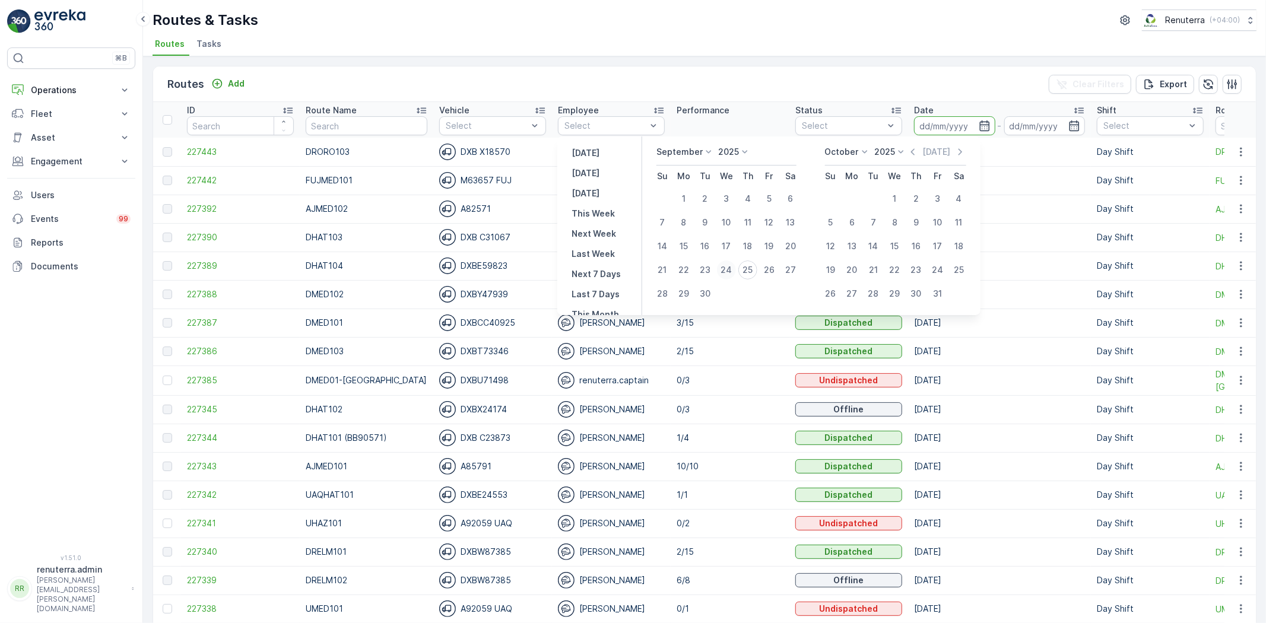
click at [731, 267] on div "24" at bounding box center [726, 270] width 19 height 19
type input "[DATE]"
click at [731, 267] on div "24" at bounding box center [726, 270] width 19 height 19
type input "[DATE]"
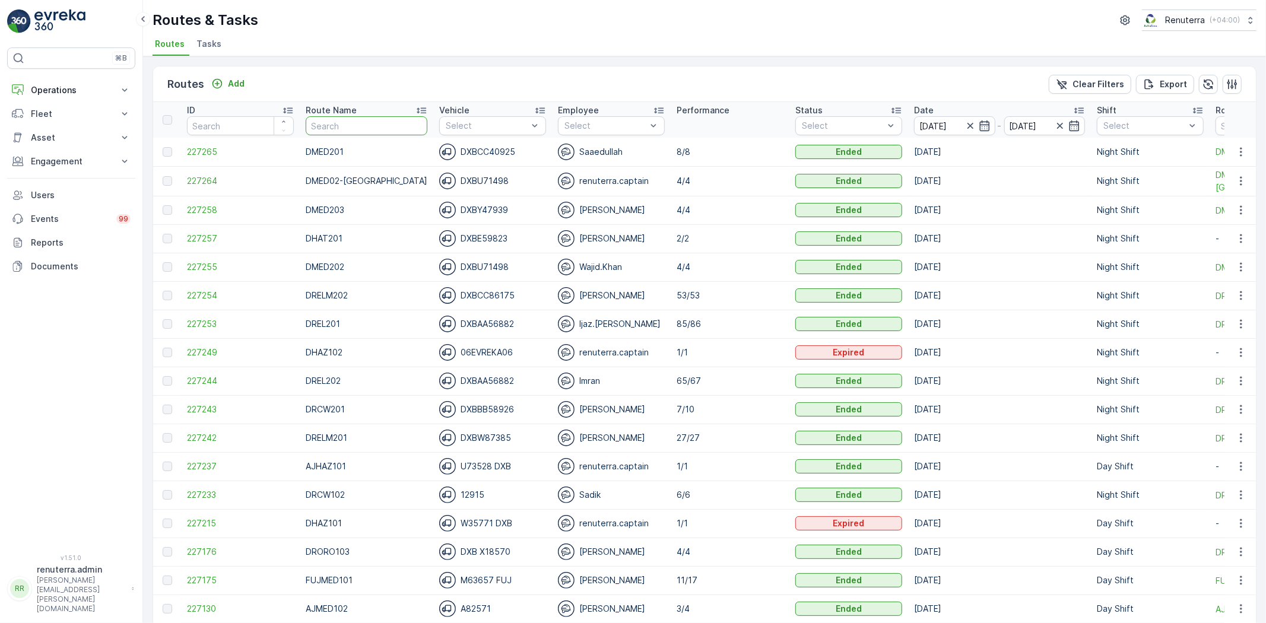
click at [383, 118] on input "text" at bounding box center [367, 125] width 122 height 19
type input "Aj"
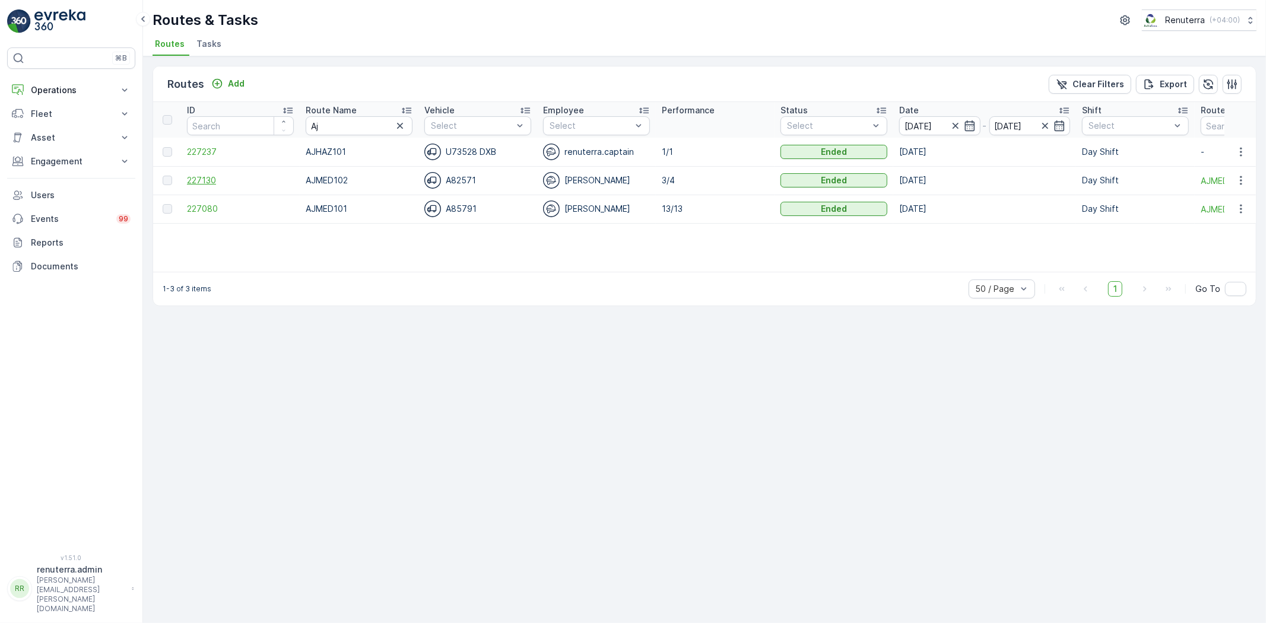
click at [234, 179] on span "227130" at bounding box center [240, 181] width 107 height 12
click at [281, 128] on tr "ID Route Name Aj Vehicle Select Employee Select Performance Status Select Date …" at bounding box center [749, 120] width 1193 height 36
type input "HAZ"
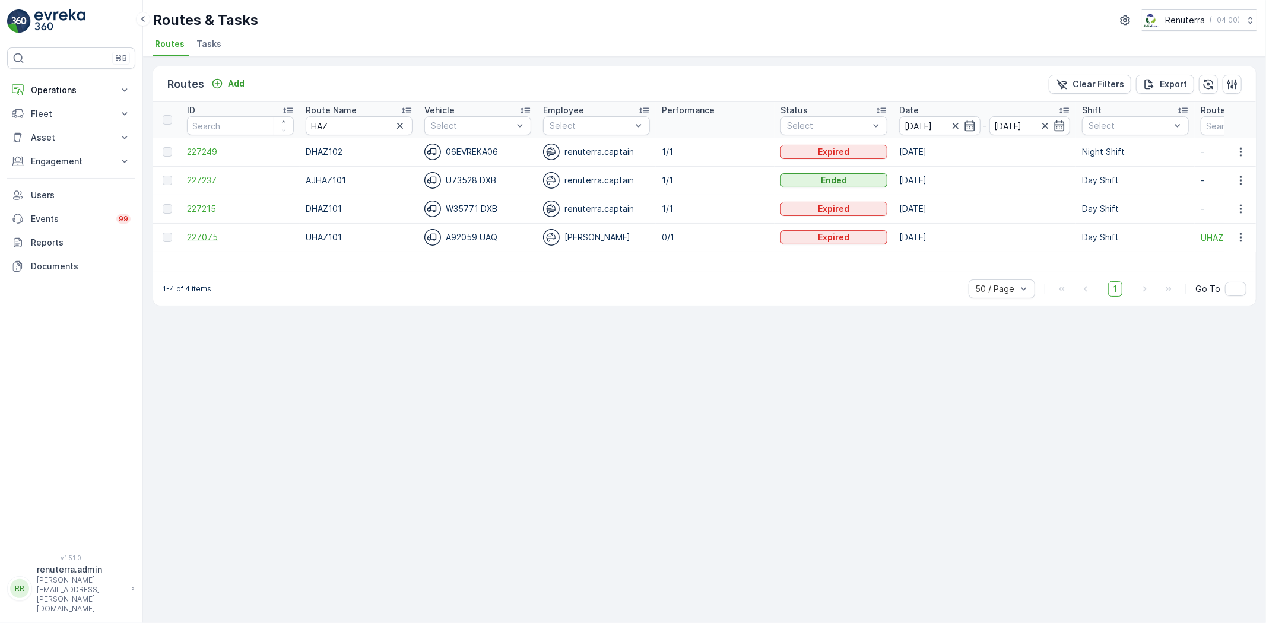
click at [210, 233] on span "227075" at bounding box center [240, 238] width 107 height 12
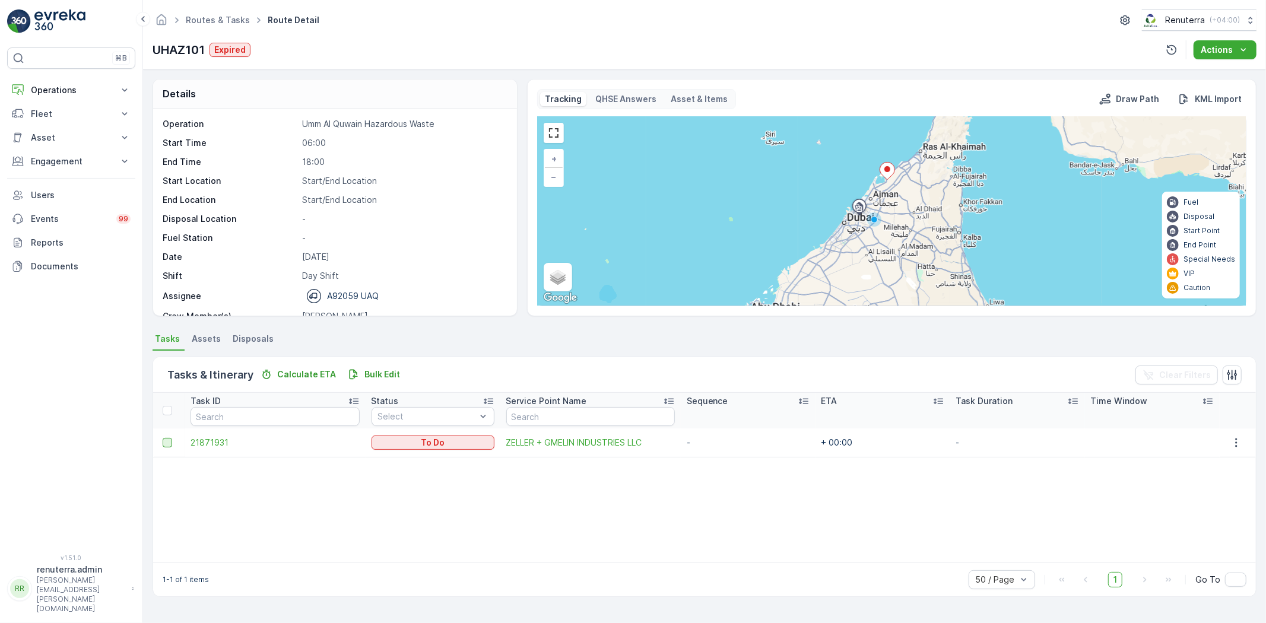
click at [169, 440] on div at bounding box center [167, 442] width 9 height 9
click at [163, 438] on input "checkbox" at bounding box center [163, 438] width 0 height 0
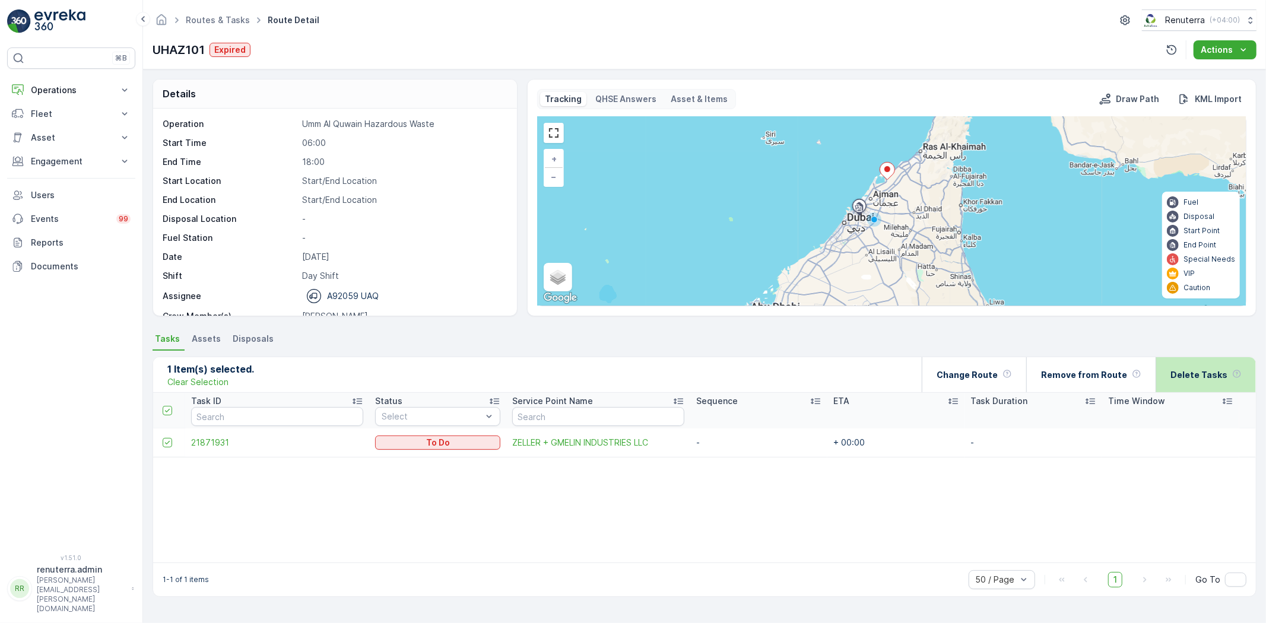
click at [1168, 378] on div "Delete Tasks" at bounding box center [1206, 374] width 100 height 35
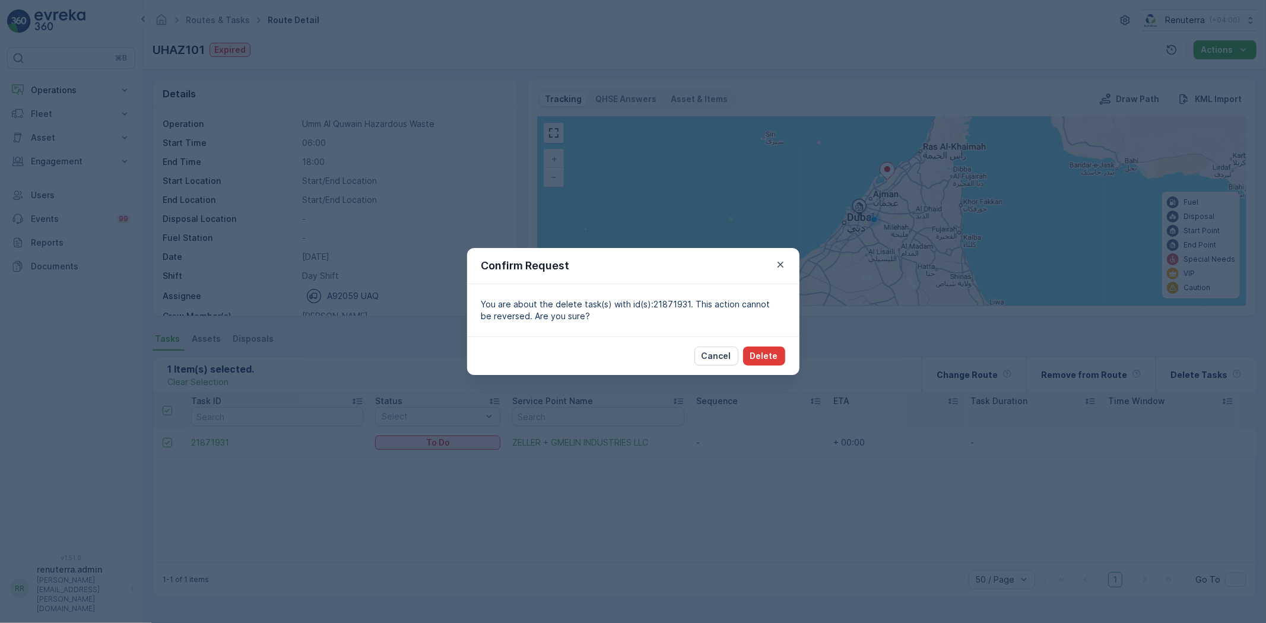
click at [759, 354] on p "Delete" at bounding box center [764, 356] width 28 height 12
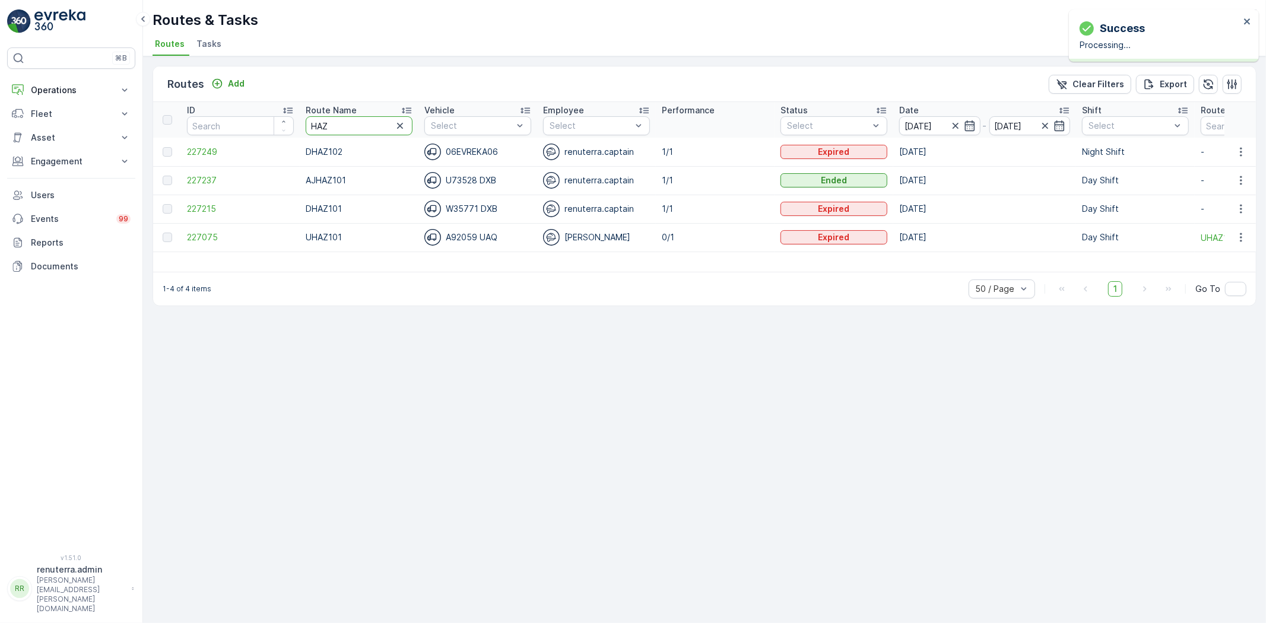
drag, startPoint x: 350, startPoint y: 123, endPoint x: 236, endPoint y: 123, distance: 114.6
click at [236, 123] on tr "ID Route Name HAZ Vehicle Select Employee Select Performance Status Select Date…" at bounding box center [749, 120] width 1193 height 36
